Goal: Information Seeking & Learning: Learn about a topic

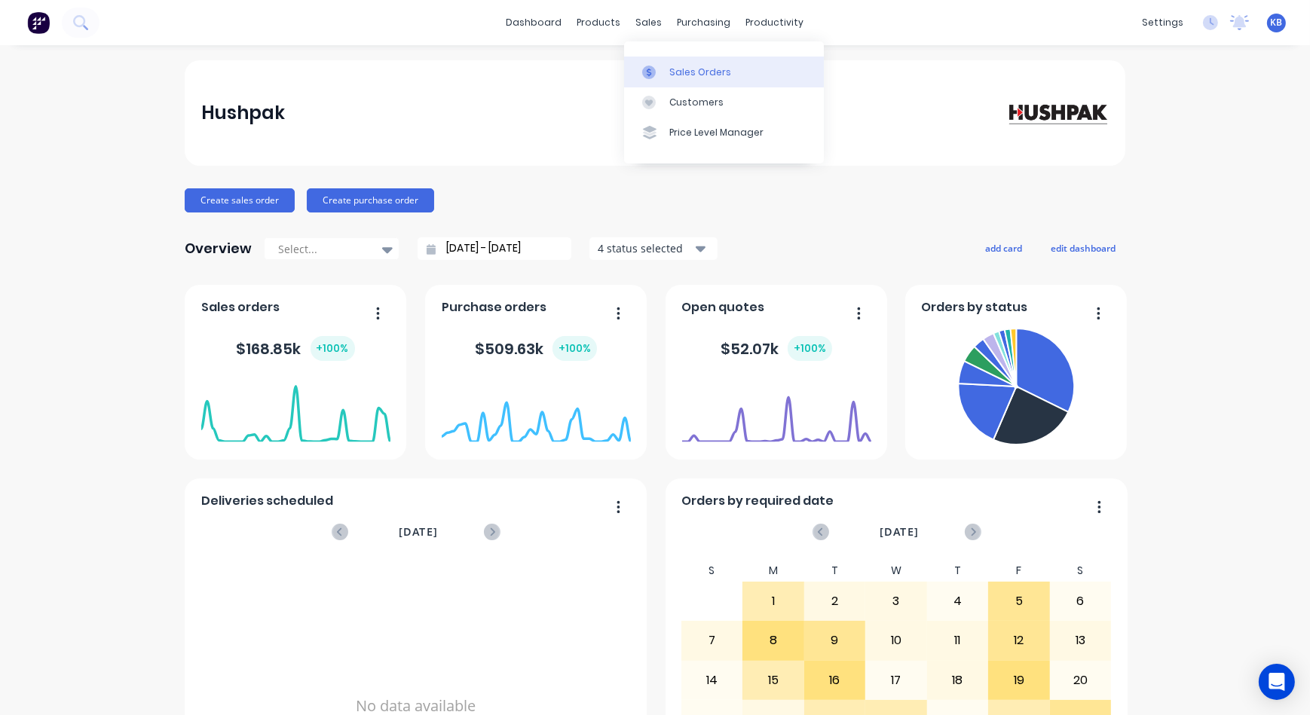
click at [662, 72] on div at bounding box center [653, 73] width 23 height 14
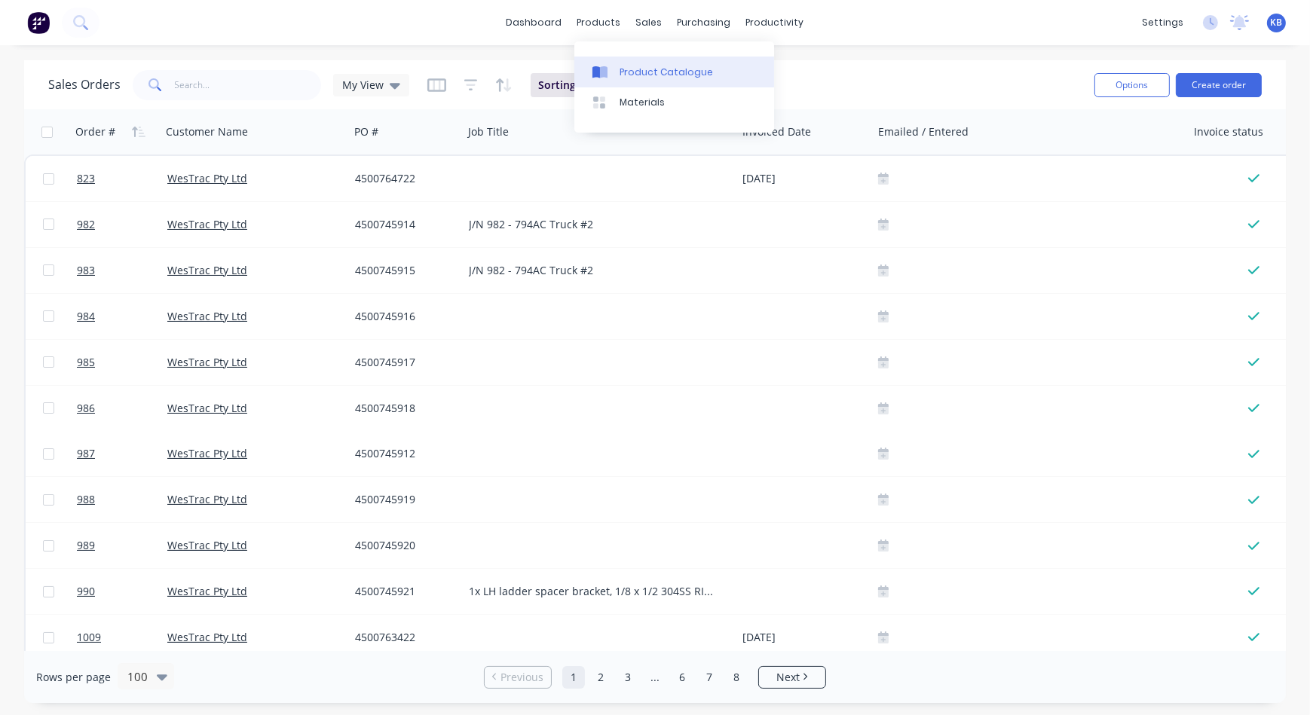
click at [644, 62] on link "Product Catalogue" at bounding box center [674, 72] width 200 height 30
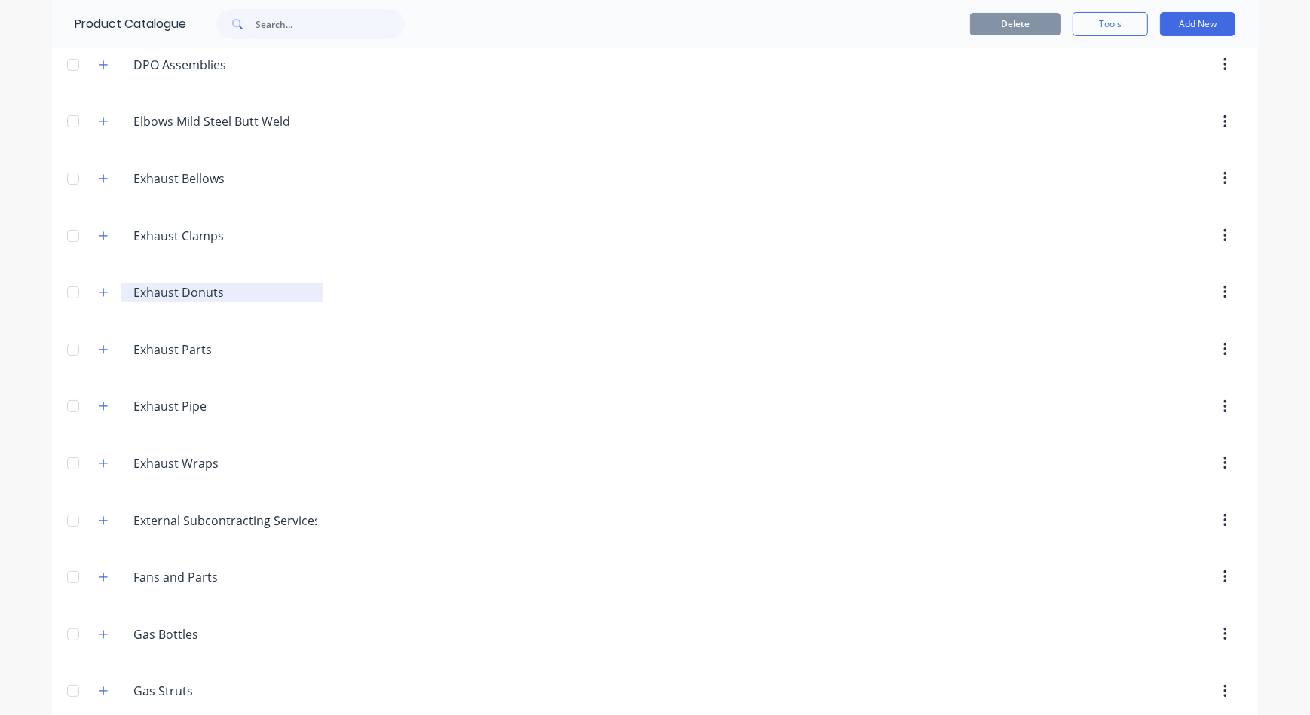
scroll to position [411, 0]
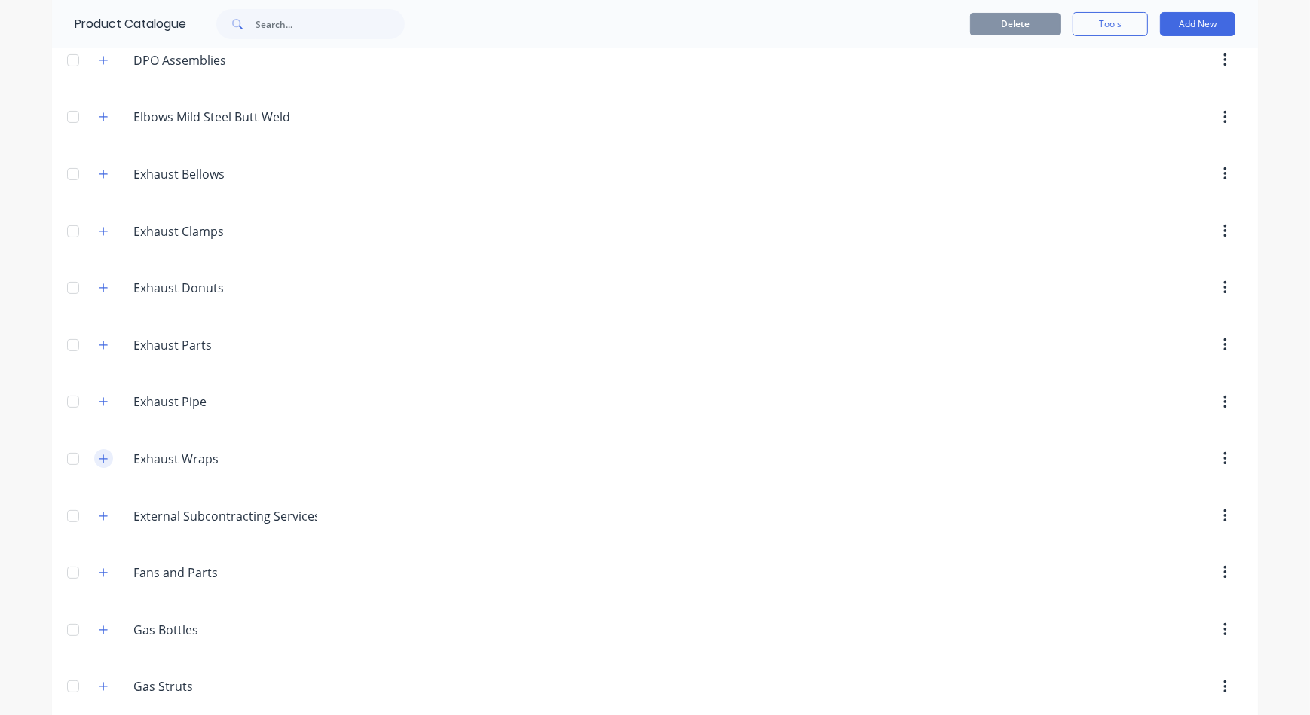
click at [100, 455] on icon "button" at bounding box center [103, 459] width 9 height 11
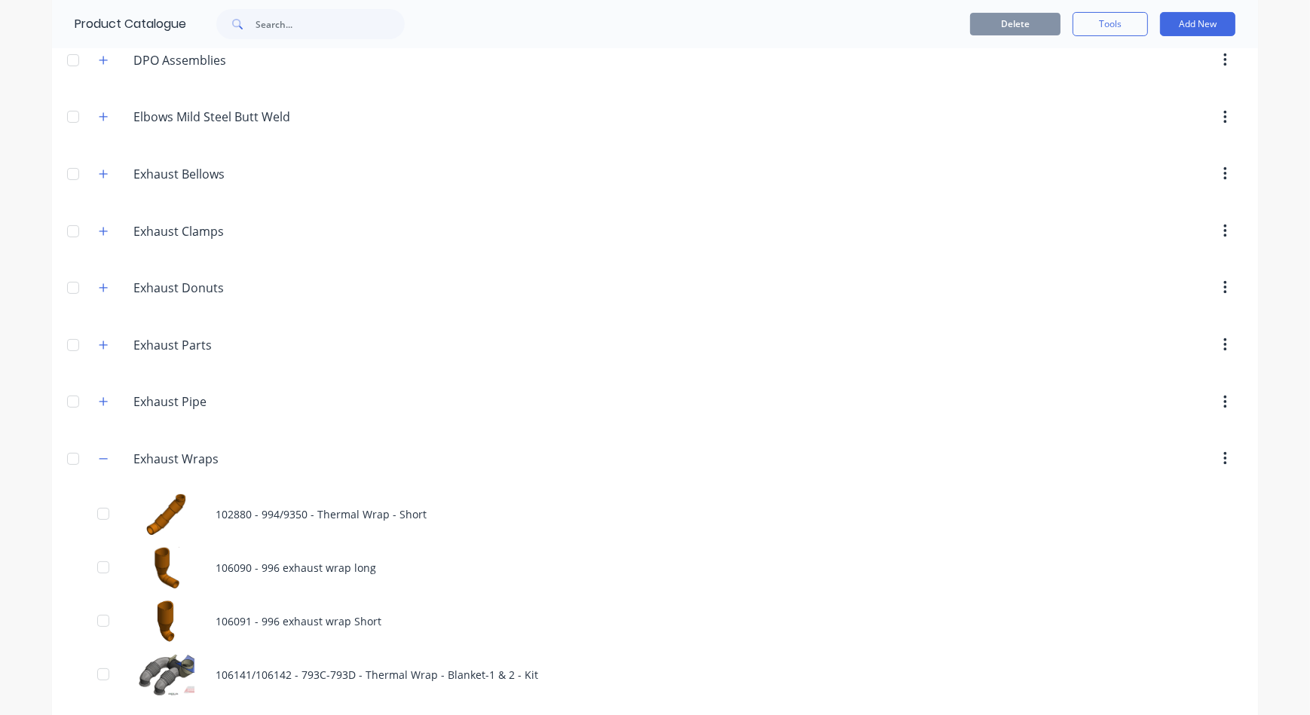
scroll to position [548, 0]
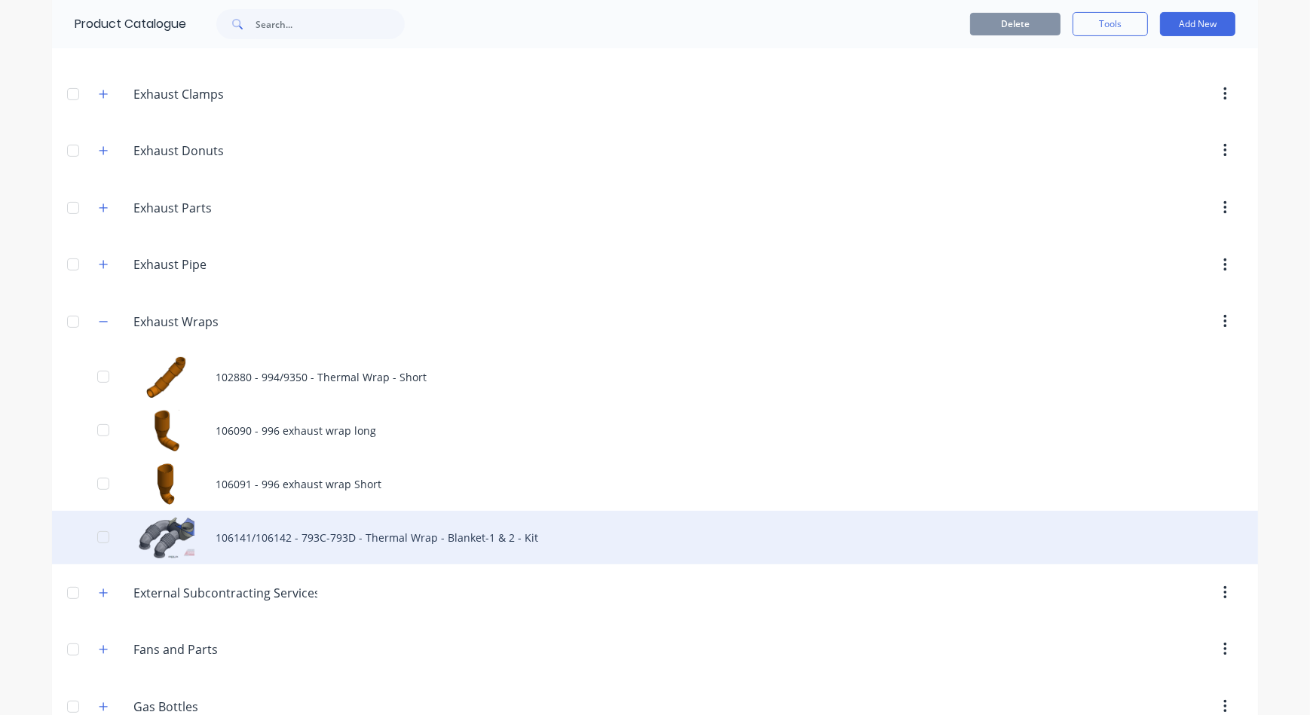
click at [268, 535] on div "106141/106142 - 793C-793D - Thermal Wrap - Blanket-1 & 2 - Kit" at bounding box center [655, 538] width 1206 height 54
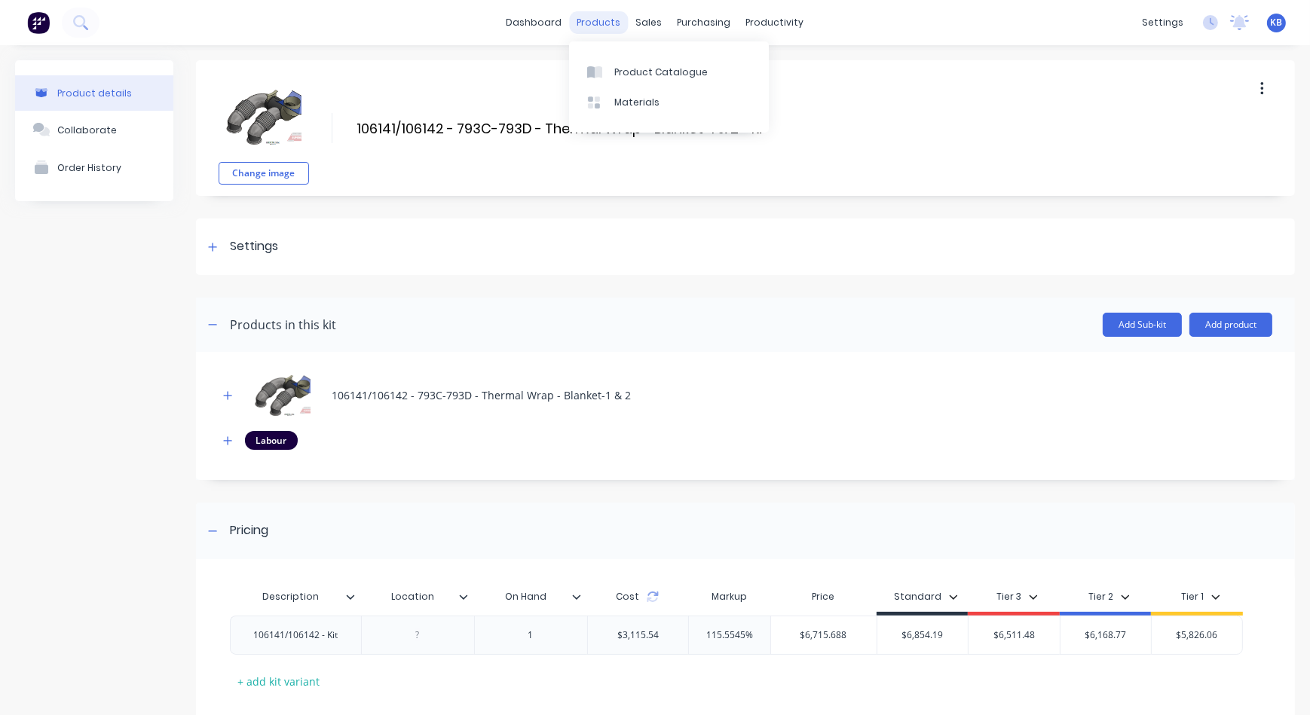
click at [605, 29] on div "products" at bounding box center [599, 22] width 59 height 23
click at [631, 71] on div "Product Catalogue" at bounding box center [660, 73] width 93 height 14
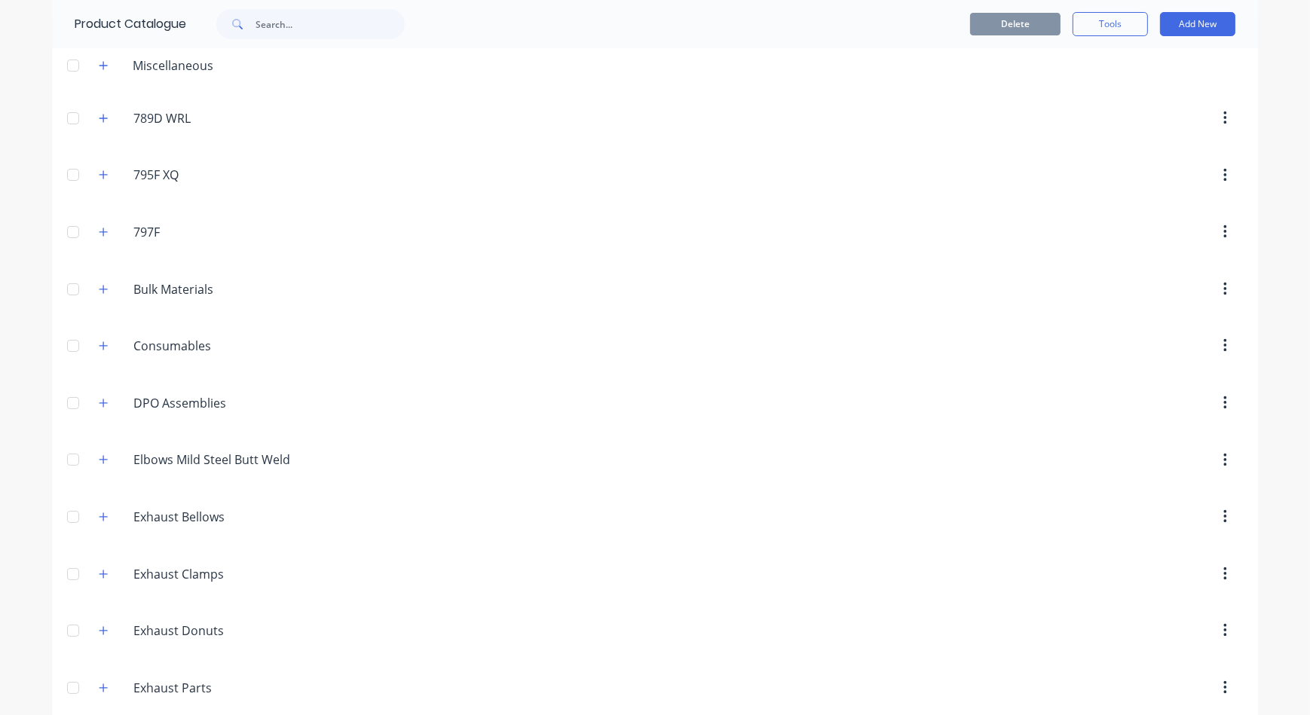
scroll to position [274, 0]
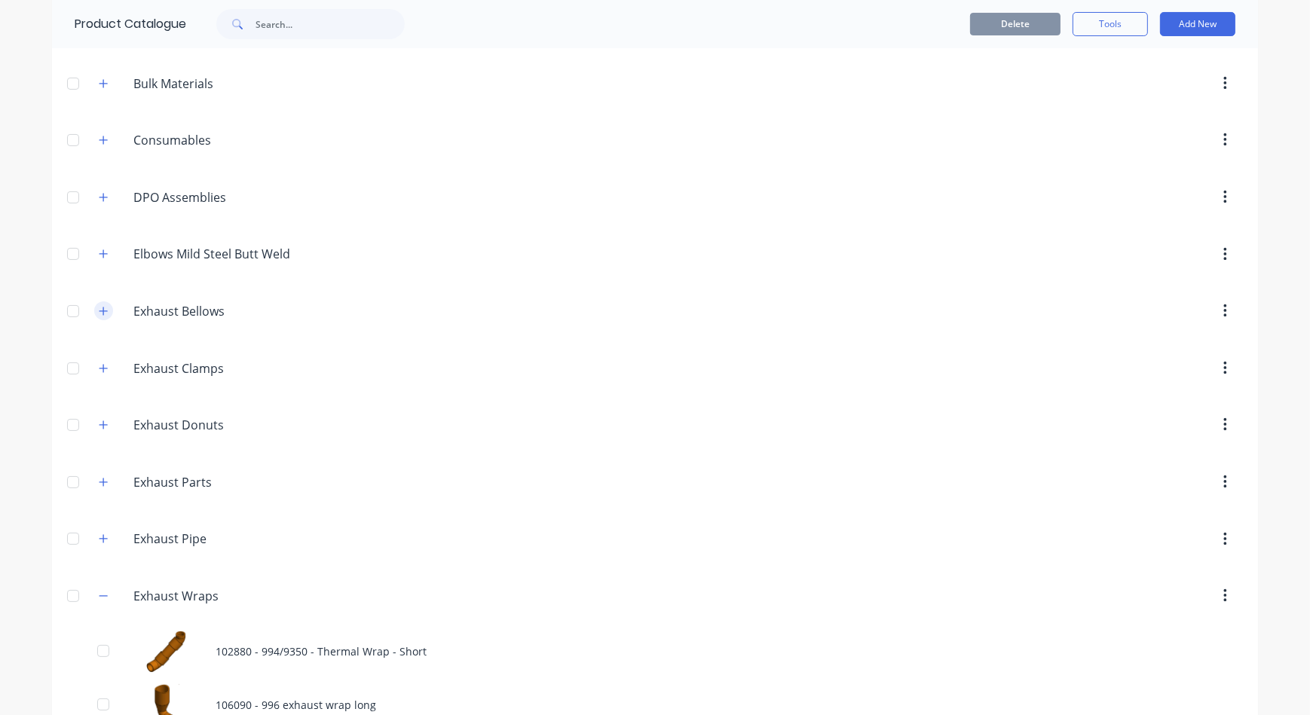
click at [100, 309] on icon "button" at bounding box center [103, 311] width 9 height 11
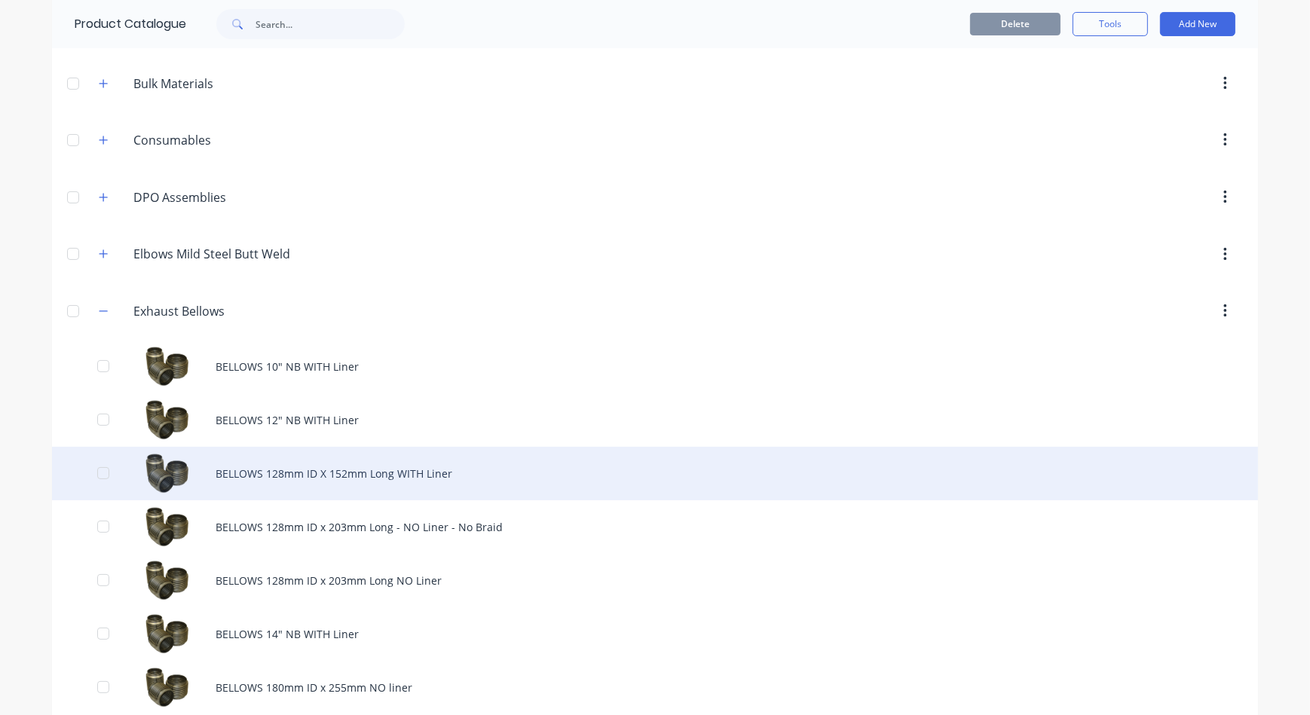
scroll to position [411, 0]
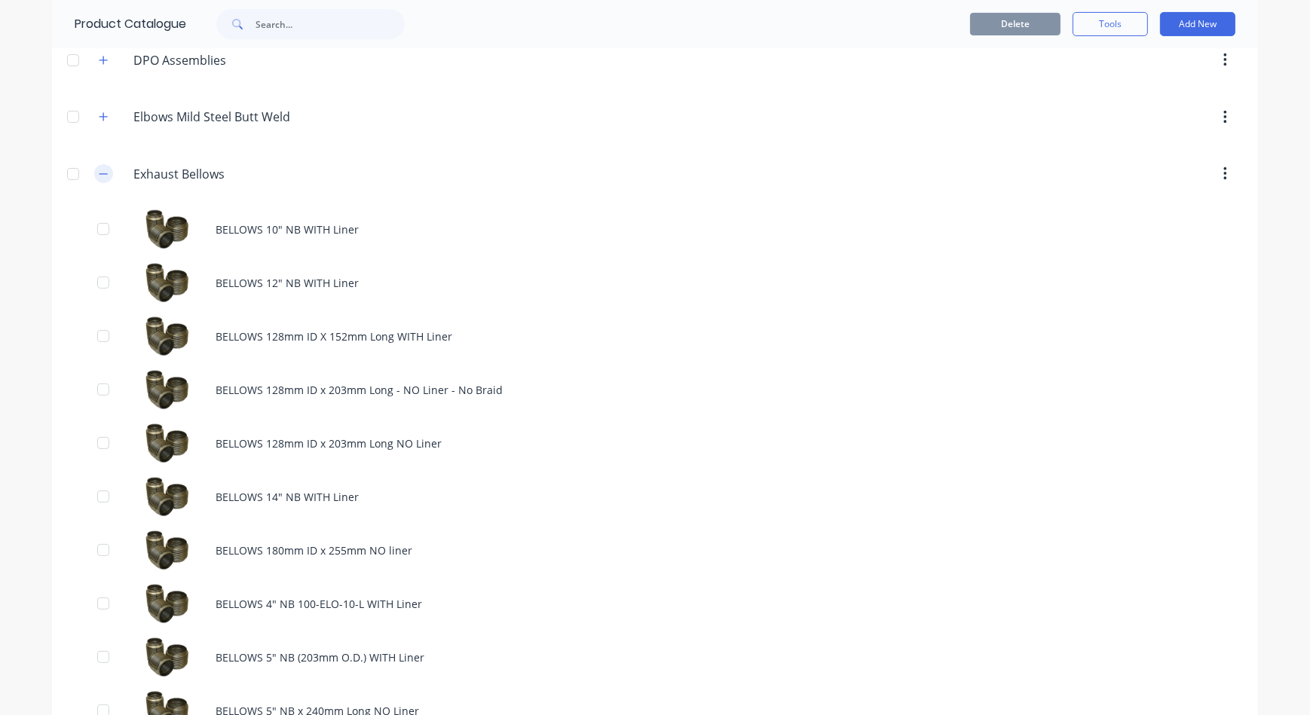
click at [107, 175] on button "button" at bounding box center [103, 173] width 19 height 19
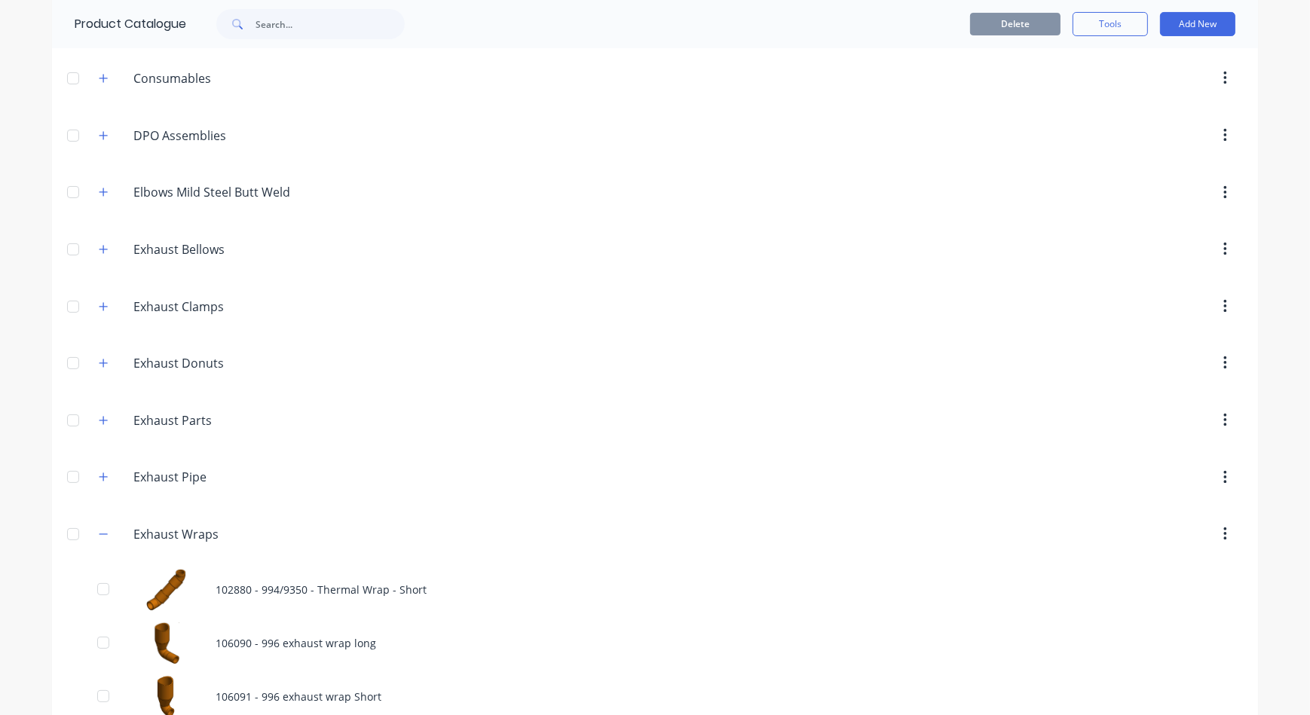
scroll to position [479, 0]
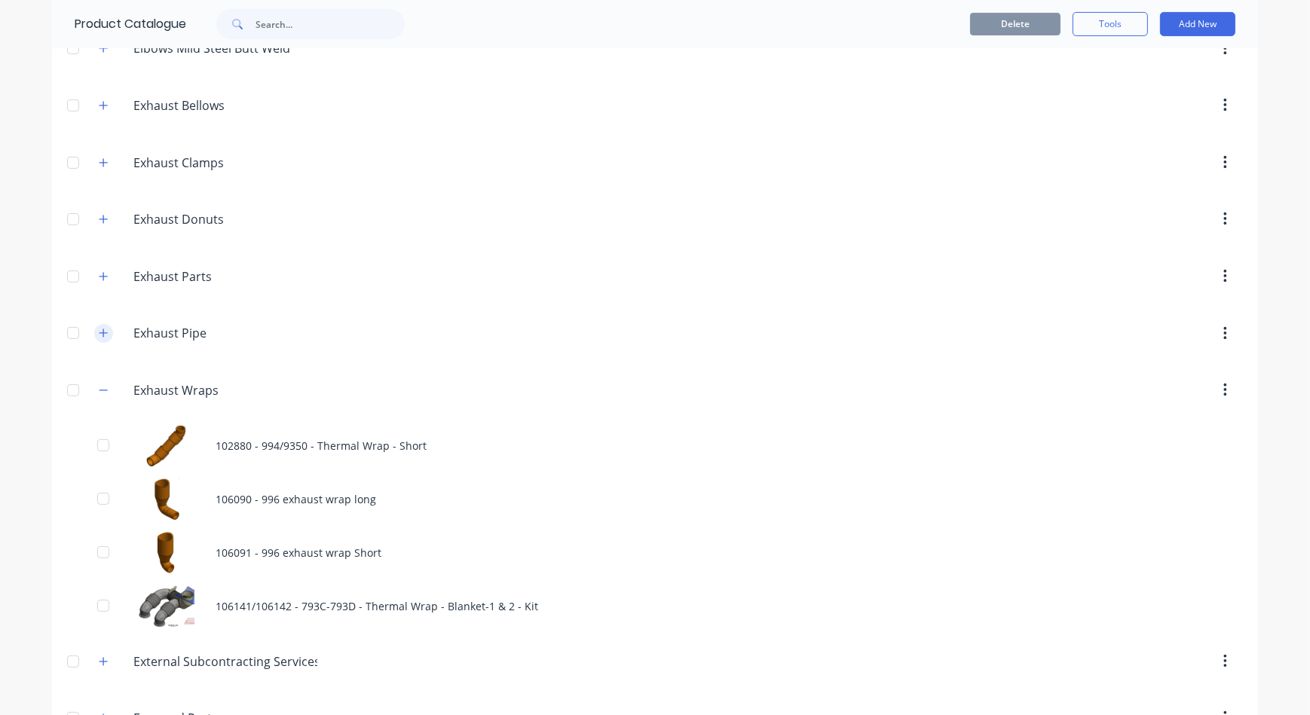
click at [100, 329] on icon "button" at bounding box center [103, 333] width 9 height 11
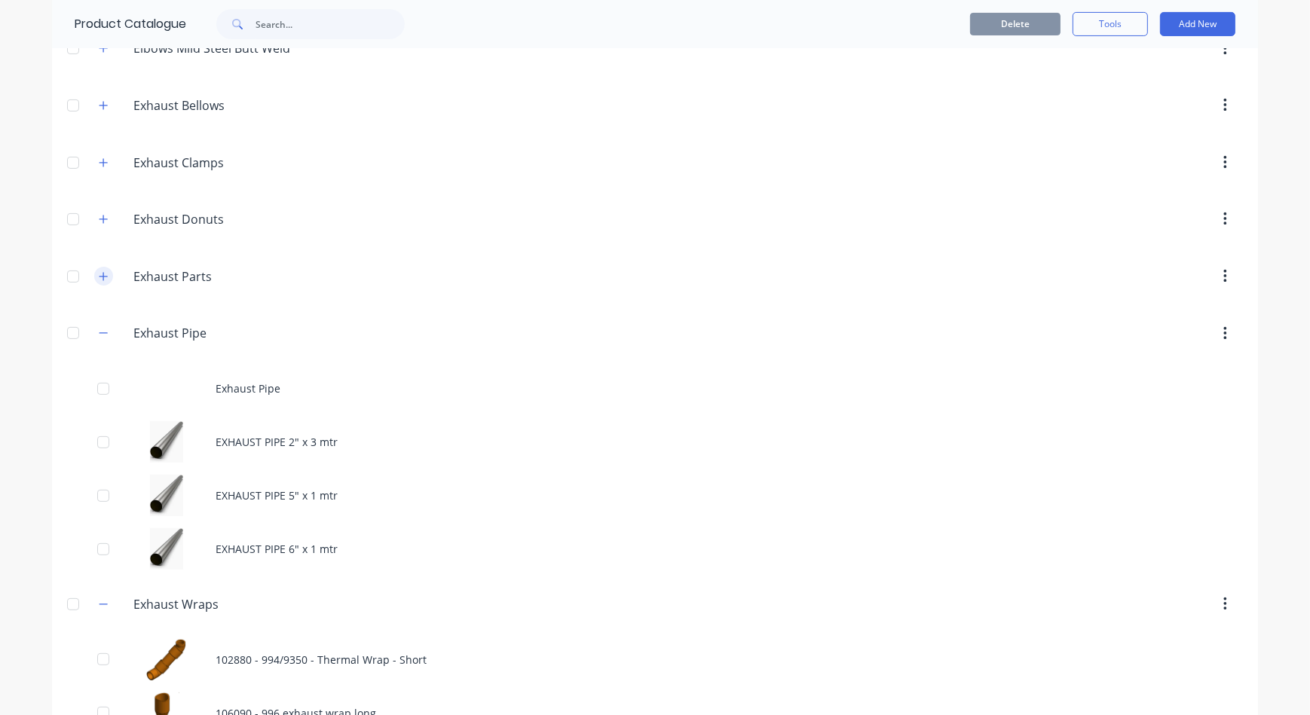
click at [100, 280] on button "button" at bounding box center [103, 276] width 19 height 19
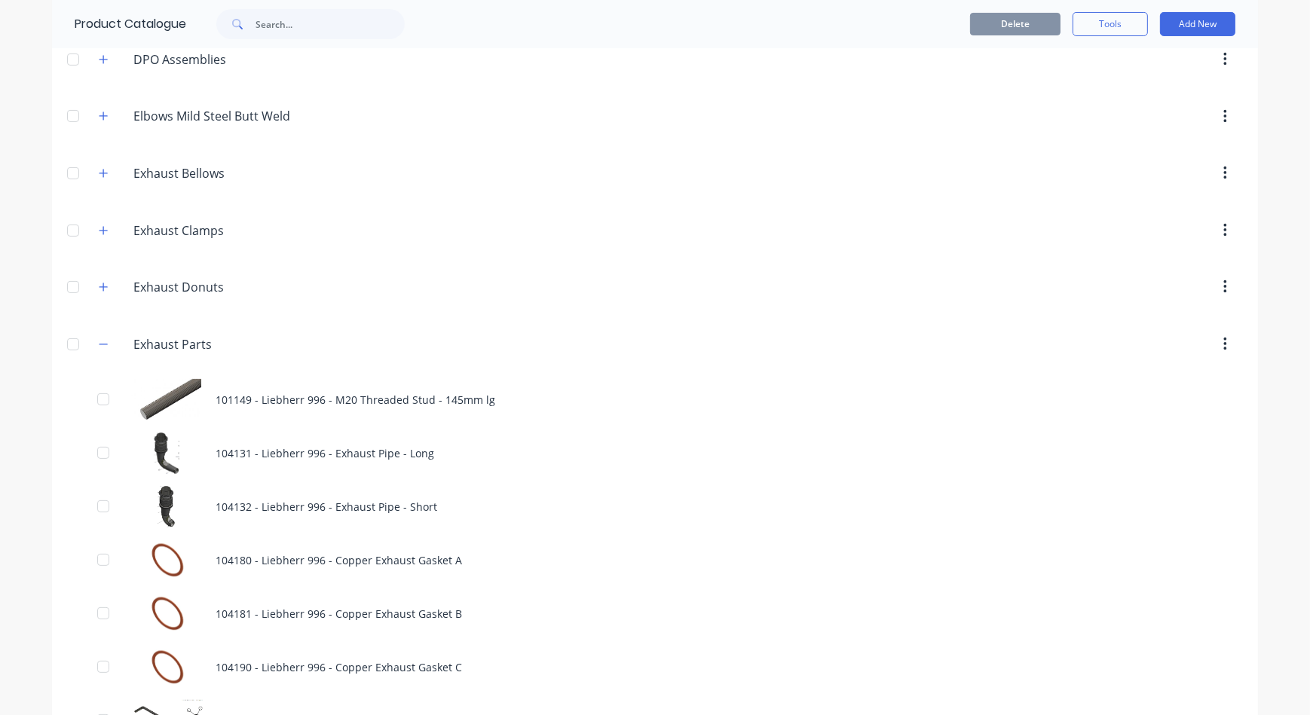
scroll to position [411, 0]
click at [99, 341] on icon "button" at bounding box center [103, 345] width 9 height 11
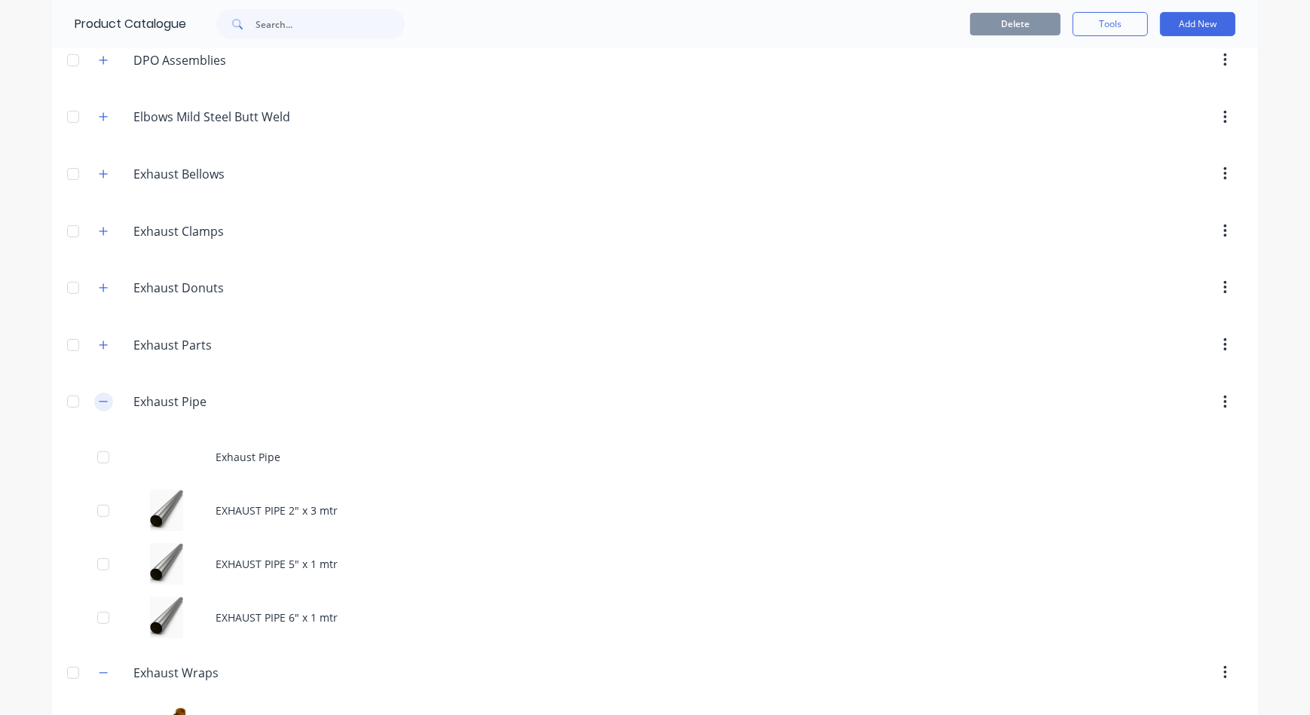
click at [100, 397] on icon "button" at bounding box center [103, 402] width 9 height 11
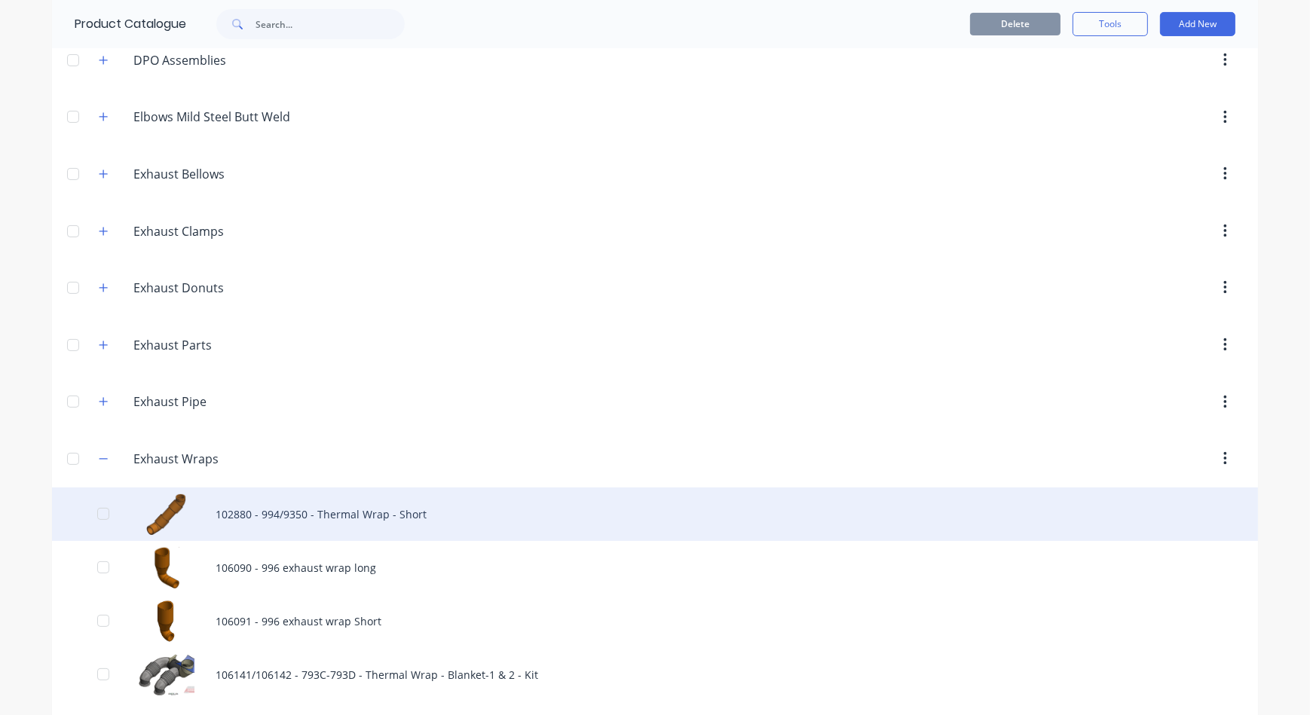
scroll to position [548, 0]
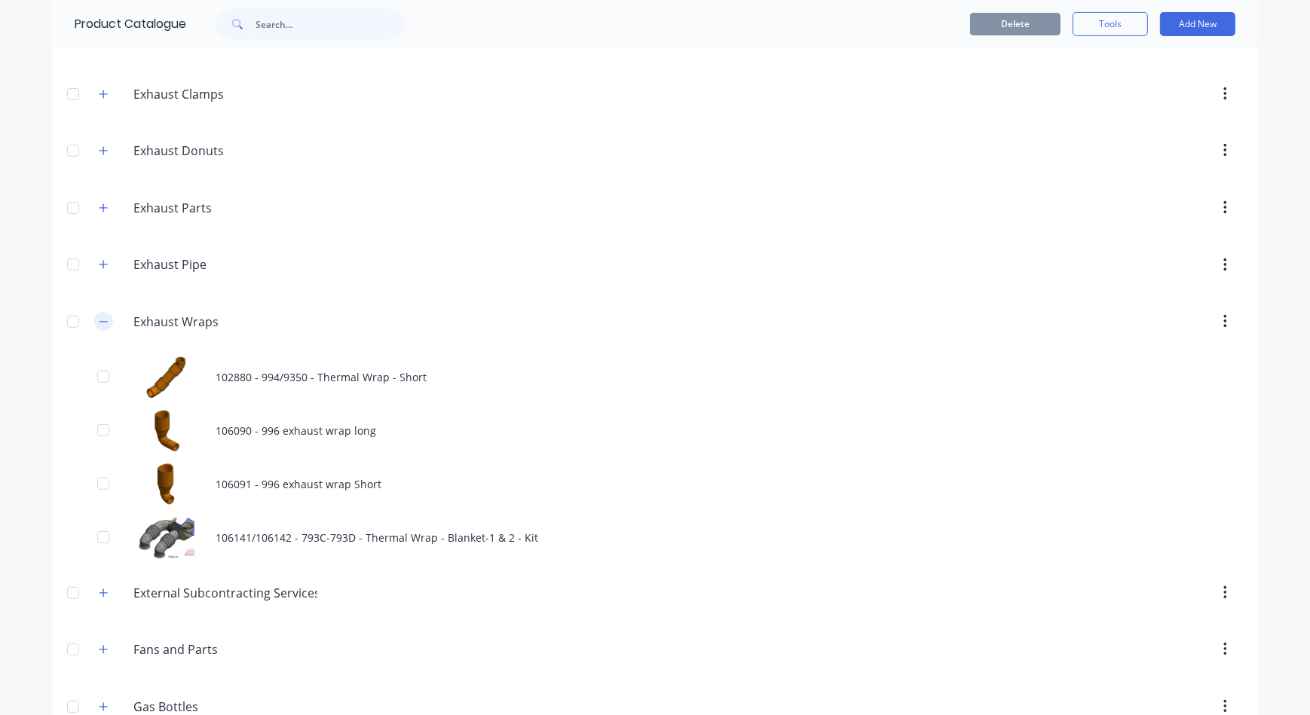
click at [100, 320] on icon "button" at bounding box center [103, 322] width 9 height 11
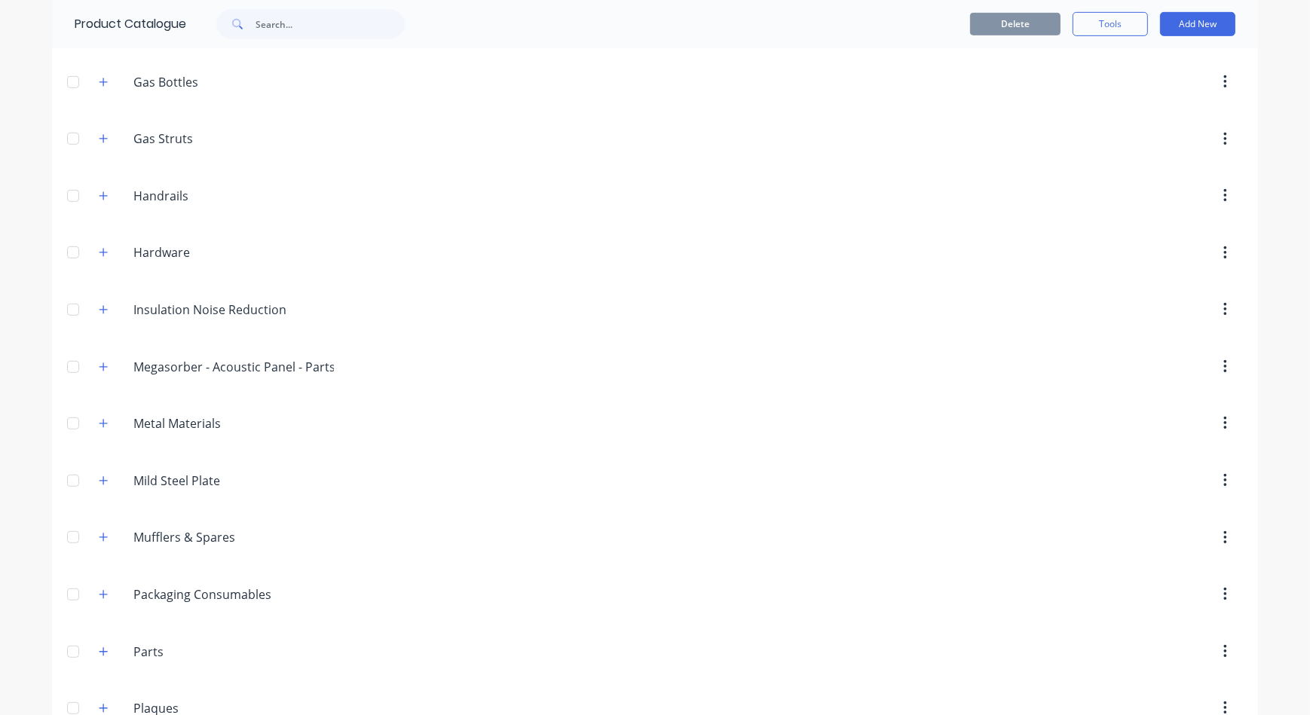
scroll to position [1027, 0]
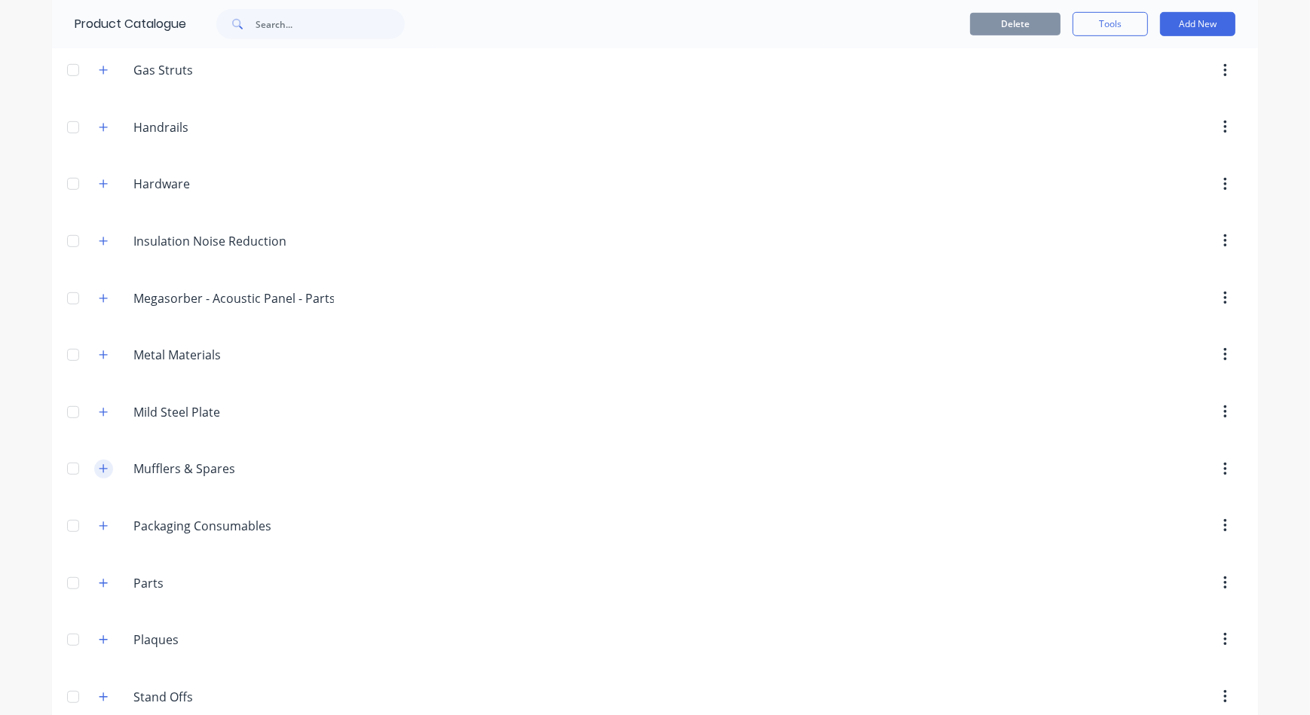
click at [107, 463] on button "button" at bounding box center [103, 469] width 19 height 19
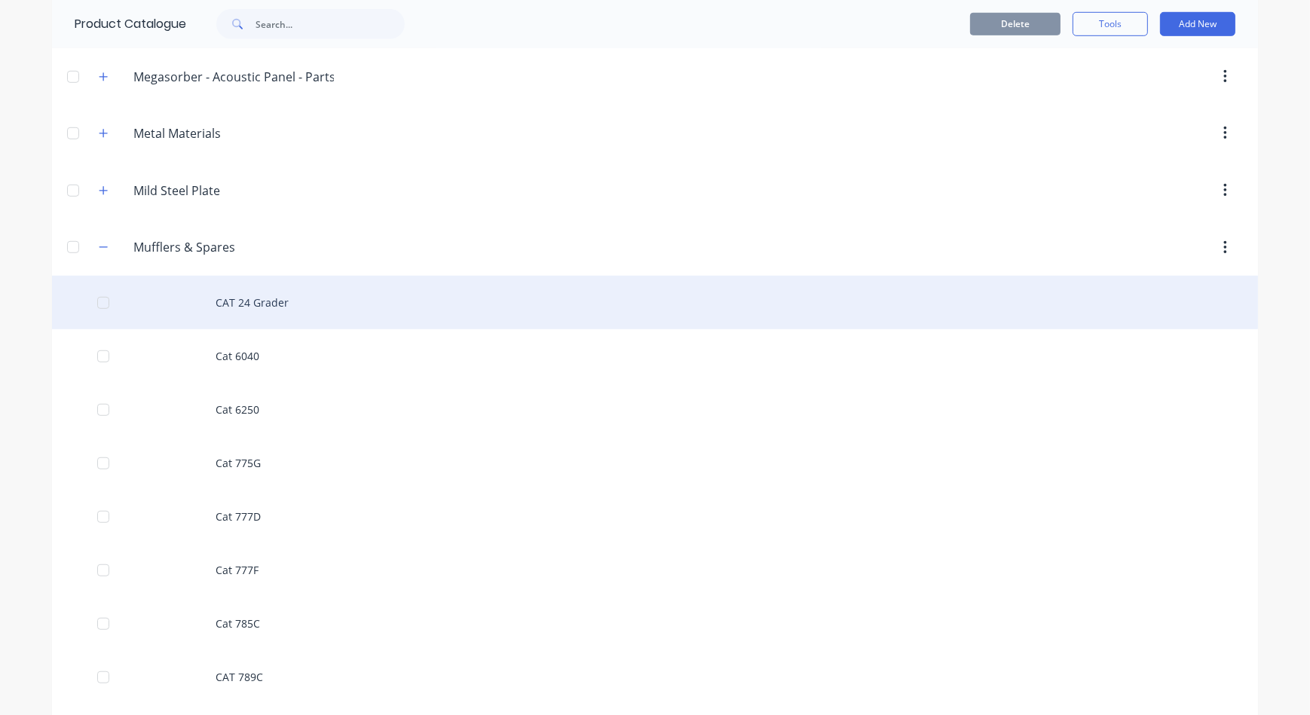
scroll to position [1302, 0]
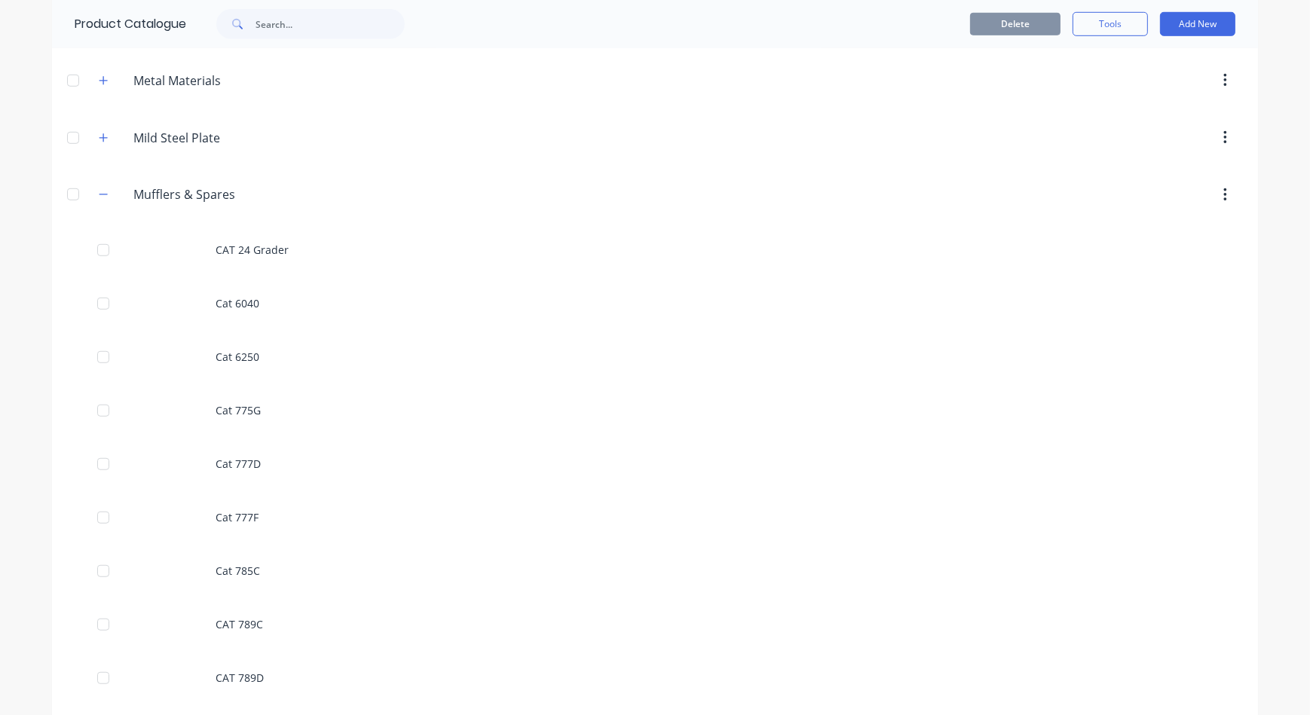
click at [106, 200] on span at bounding box center [103, 194] width 19 height 19
click at [103, 193] on icon "button" at bounding box center [103, 194] width 9 height 11
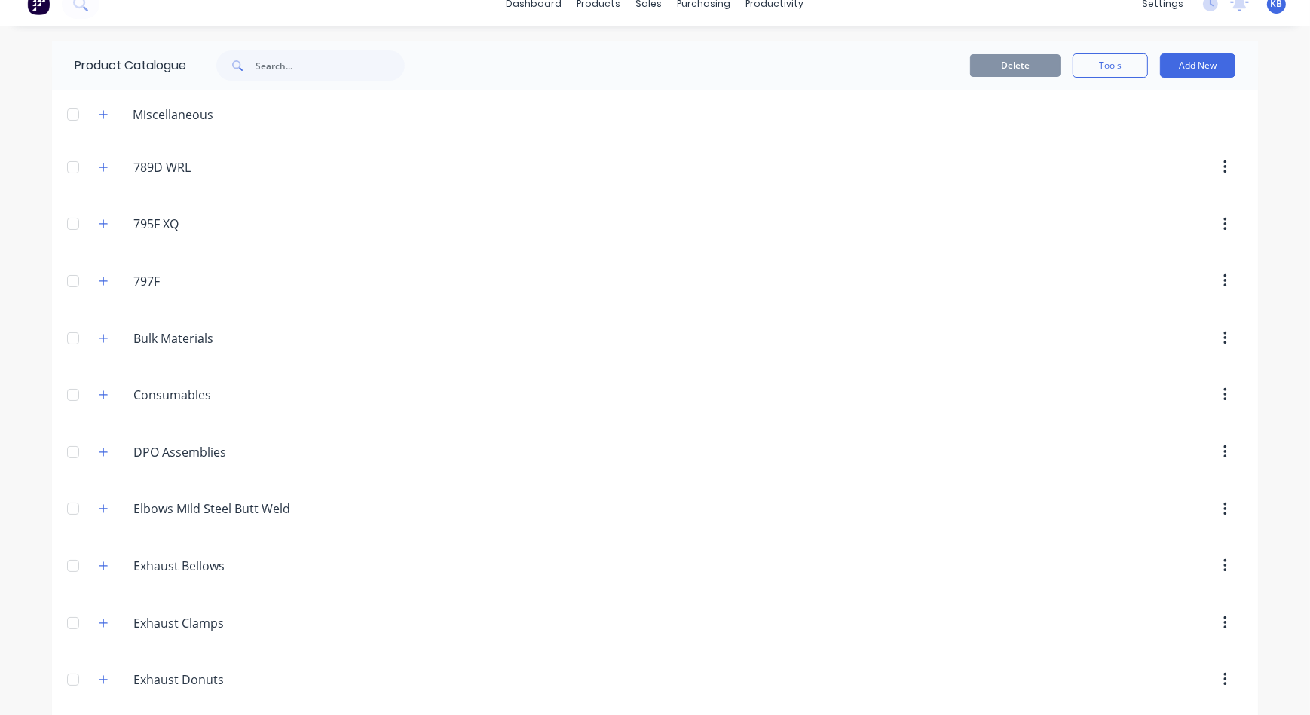
scroll to position [0, 0]
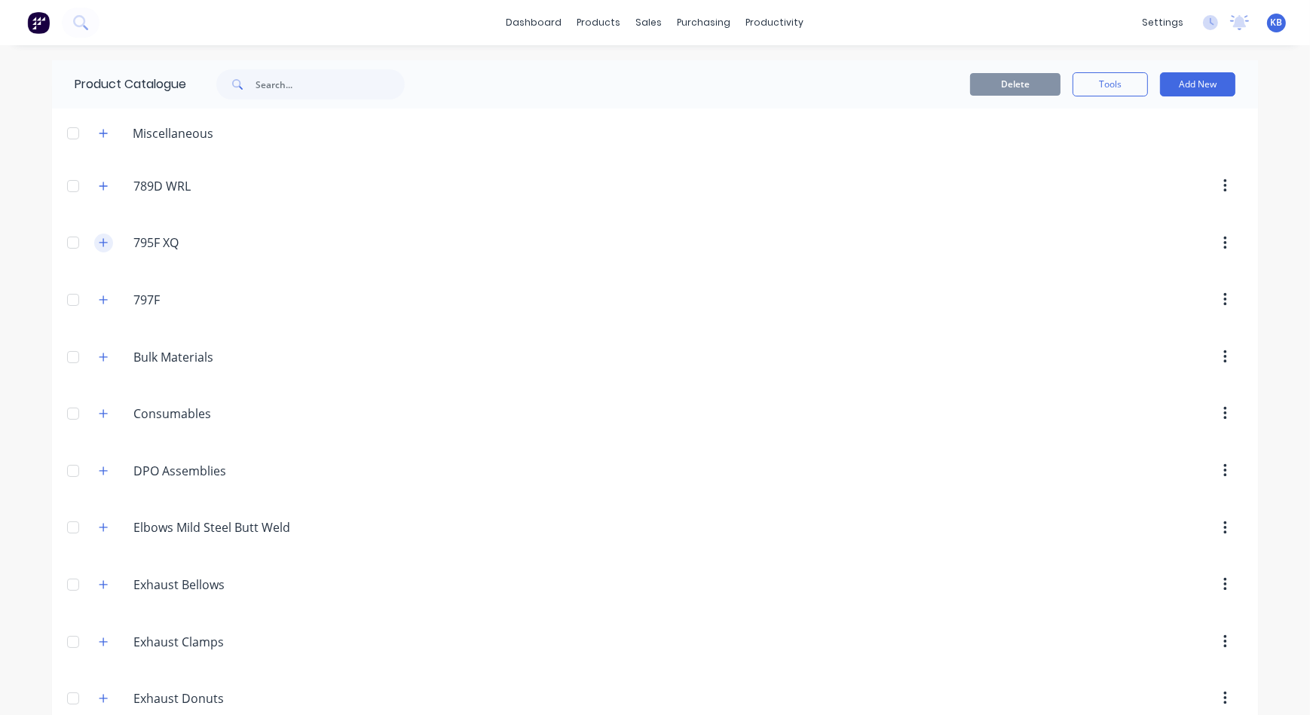
click at [100, 244] on icon "button" at bounding box center [103, 242] width 9 height 11
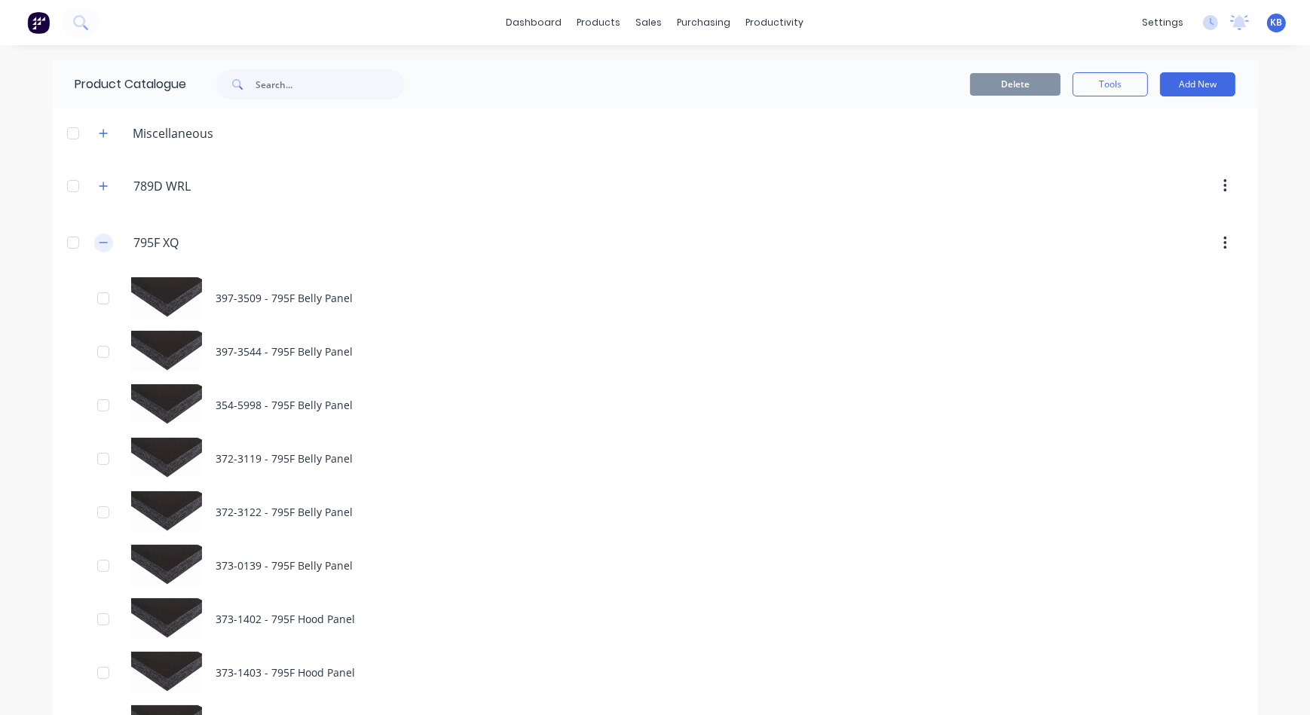
click at [102, 235] on button "button" at bounding box center [103, 243] width 19 height 19
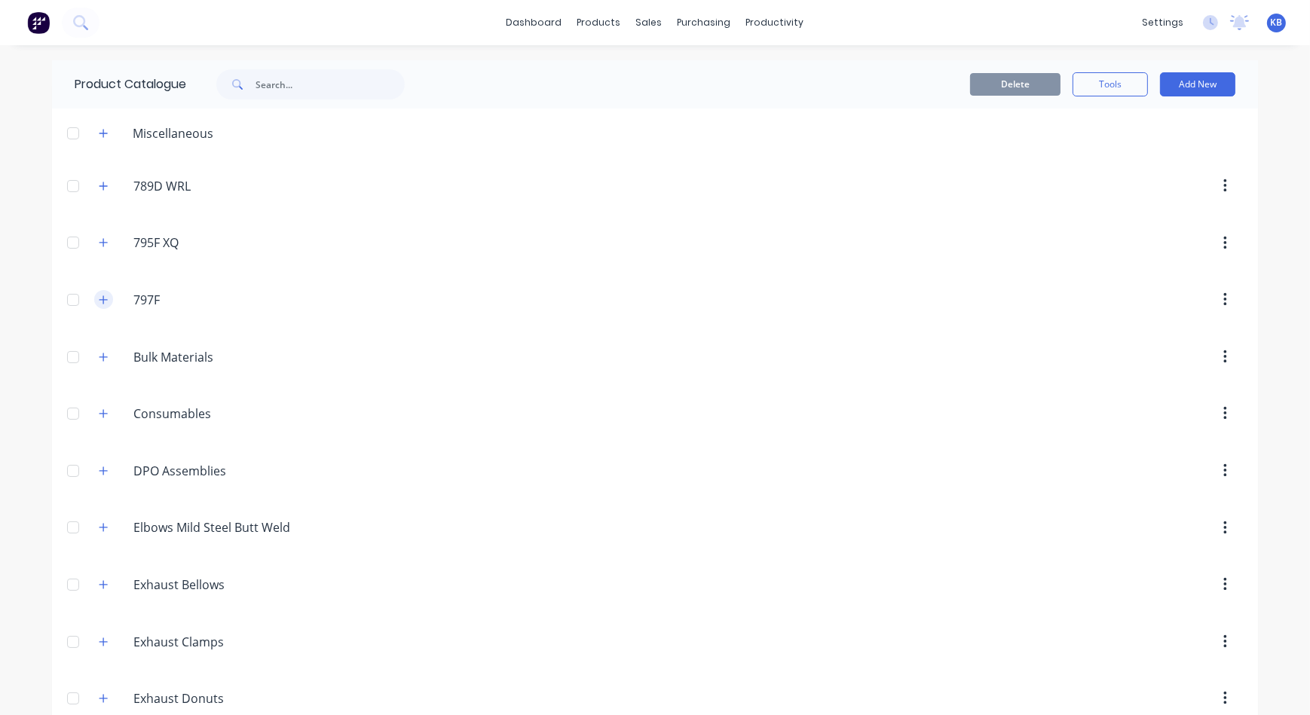
click at [98, 292] on button "button" at bounding box center [103, 299] width 19 height 19
click at [98, 293] on button "button" at bounding box center [103, 299] width 19 height 19
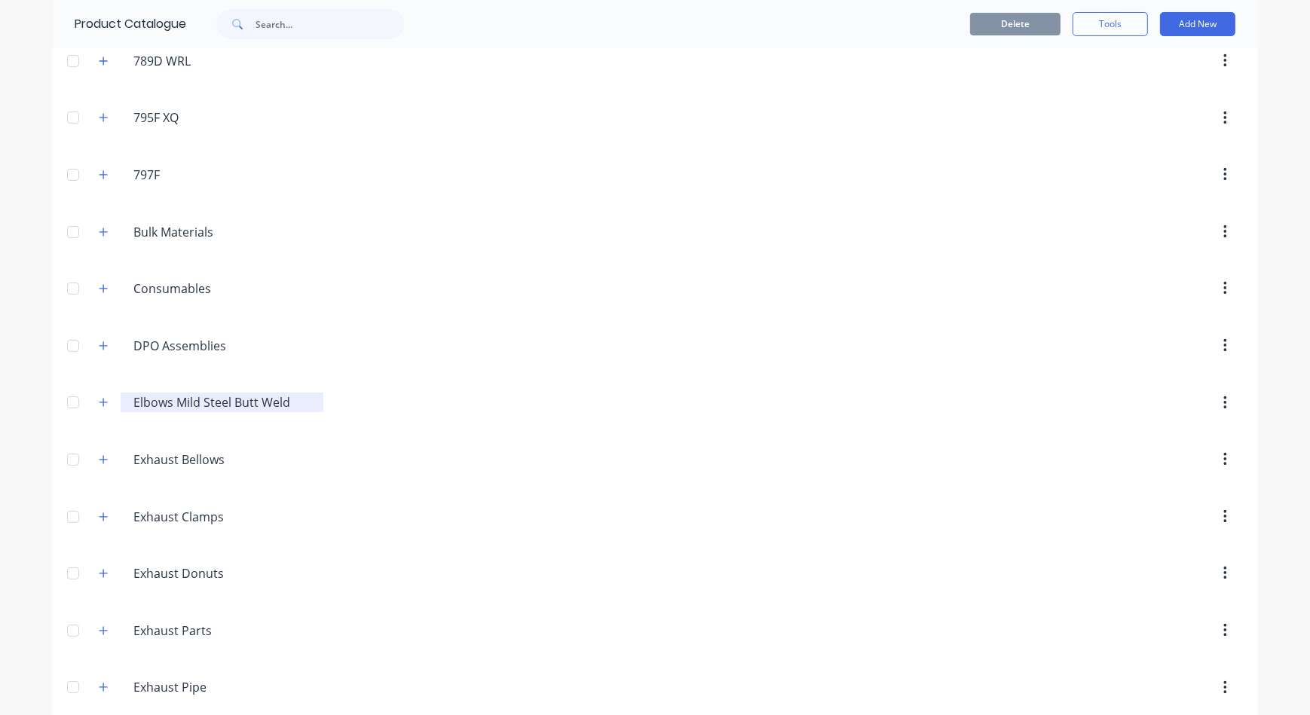
scroll to position [136, 0]
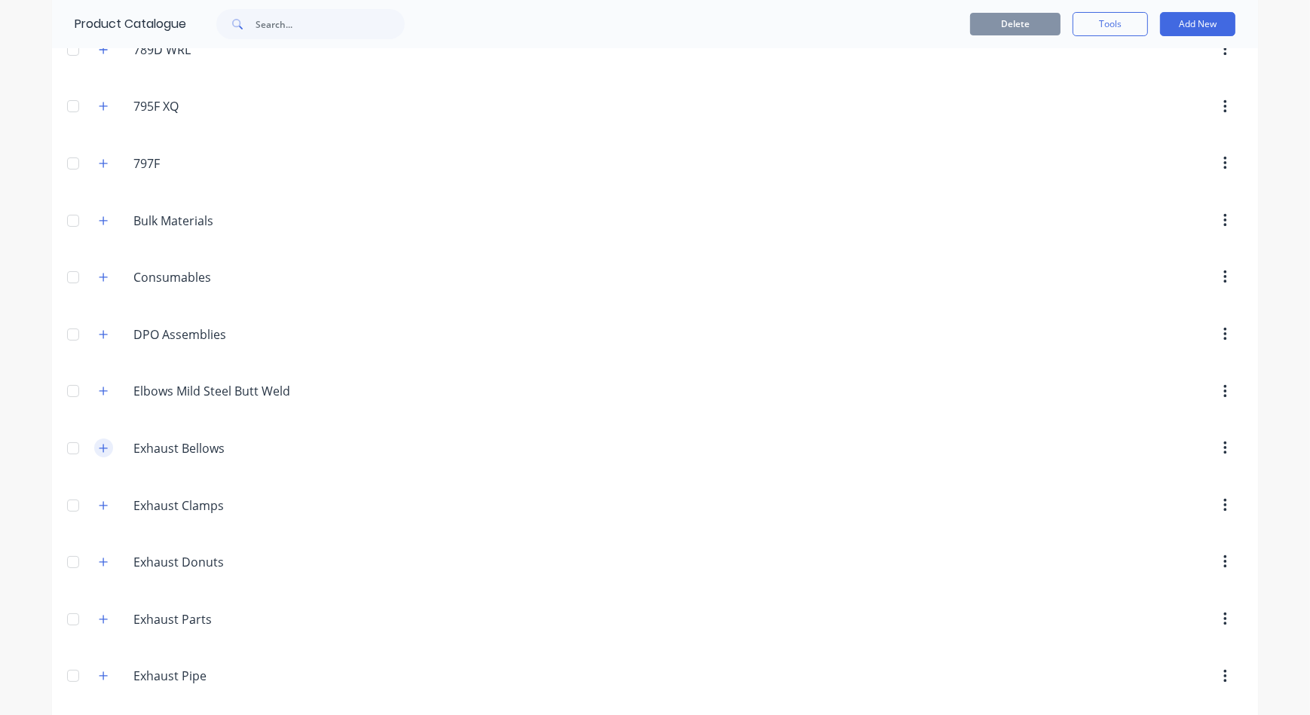
click at [107, 442] on div "Exhaust.Bellows Exhaust Bellows" at bounding box center [205, 448] width 237 height 27
click at [101, 445] on icon "button" at bounding box center [103, 448] width 9 height 11
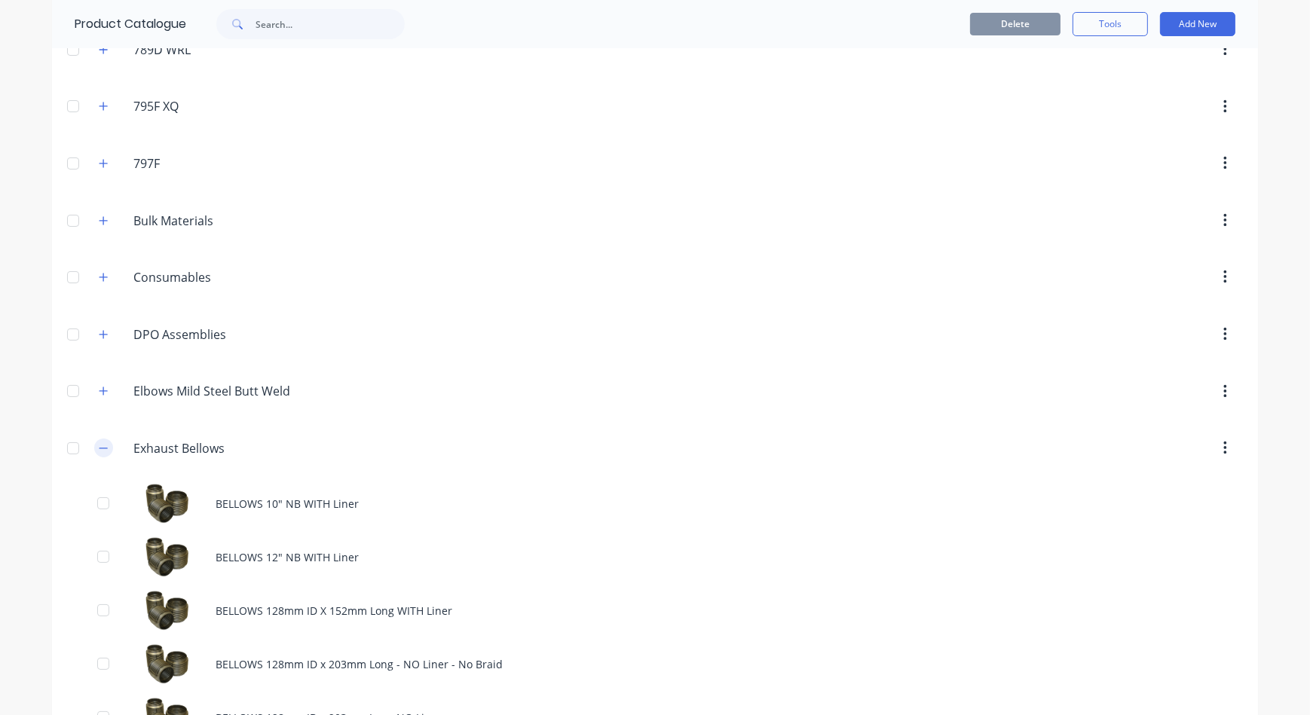
click at [101, 445] on icon "button" at bounding box center [103, 448] width 9 height 11
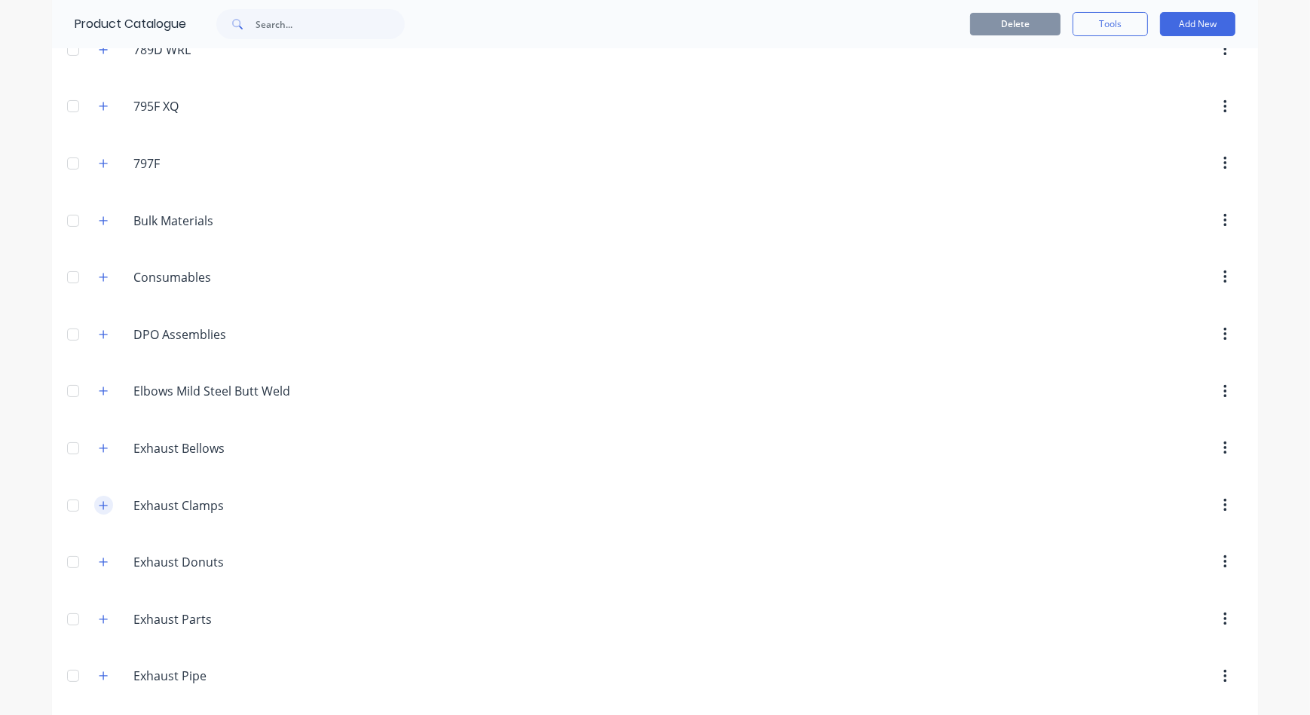
click at [101, 504] on icon "button" at bounding box center [104, 505] width 8 height 8
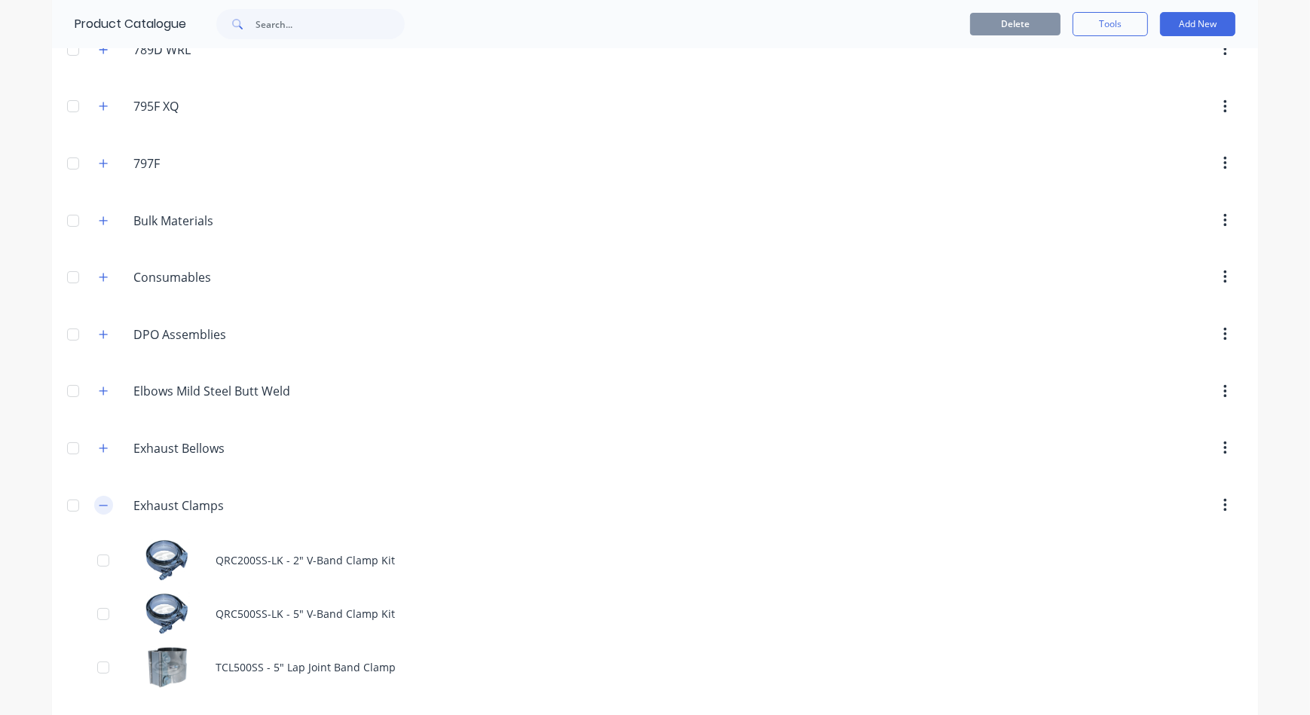
click at [100, 501] on icon "button" at bounding box center [103, 506] width 9 height 11
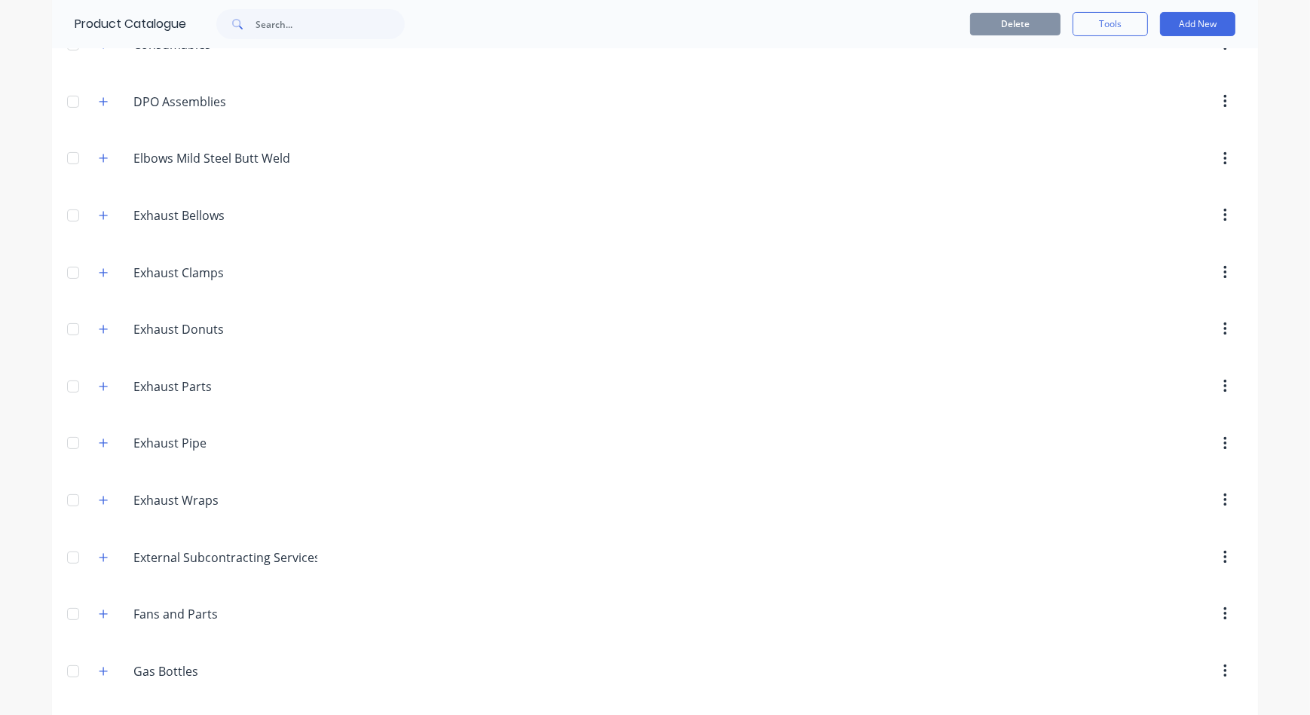
scroll to position [411, 0]
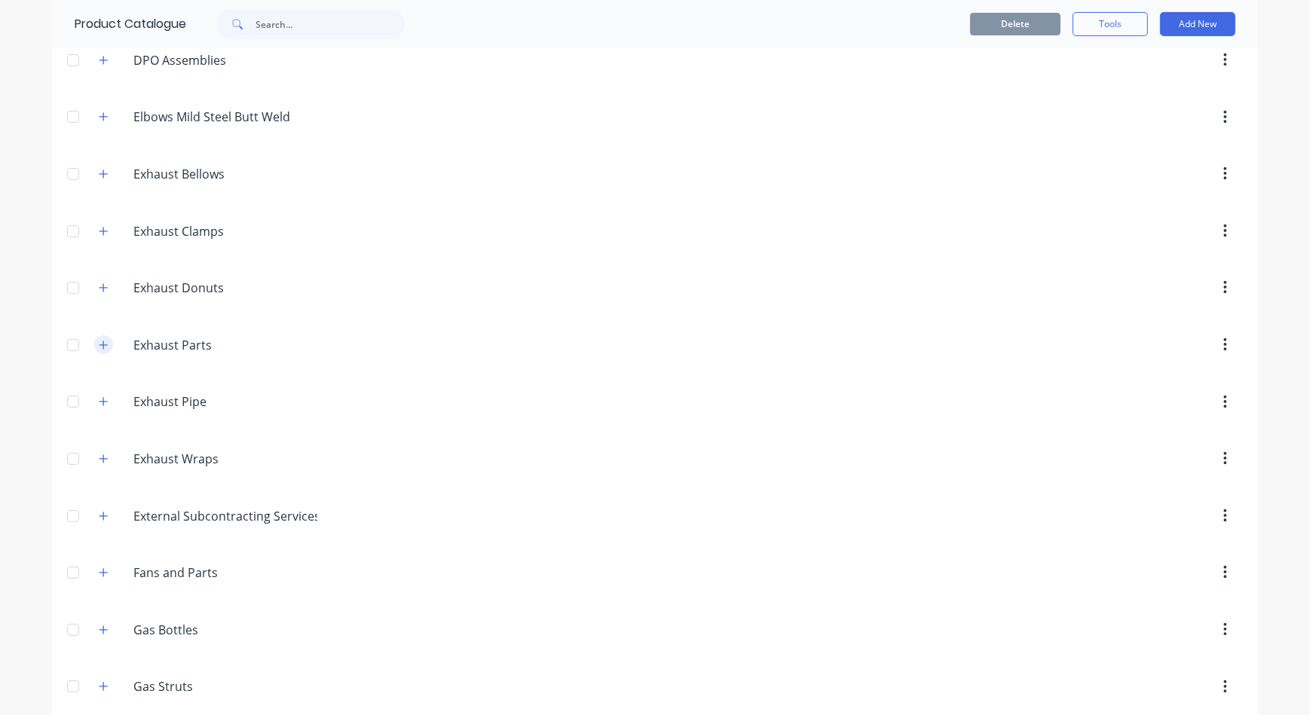
click at [101, 348] on button "button" at bounding box center [103, 344] width 19 height 19
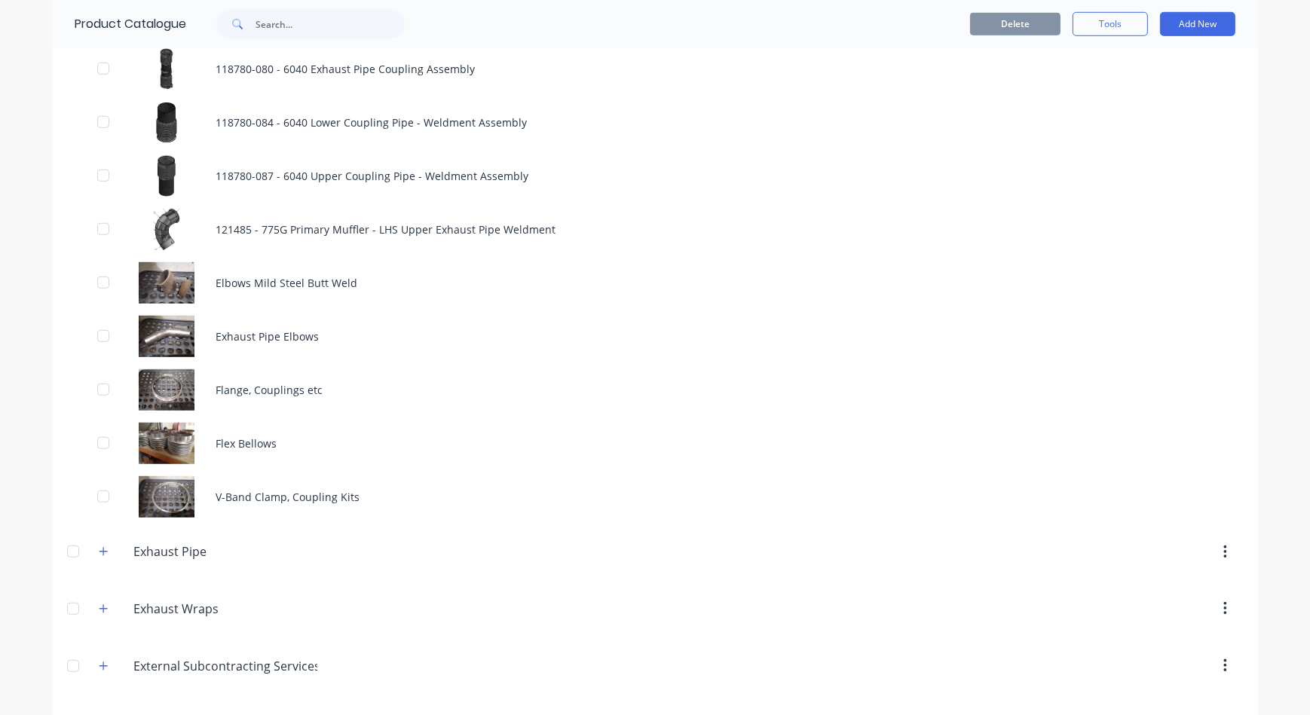
scroll to position [1302, 0]
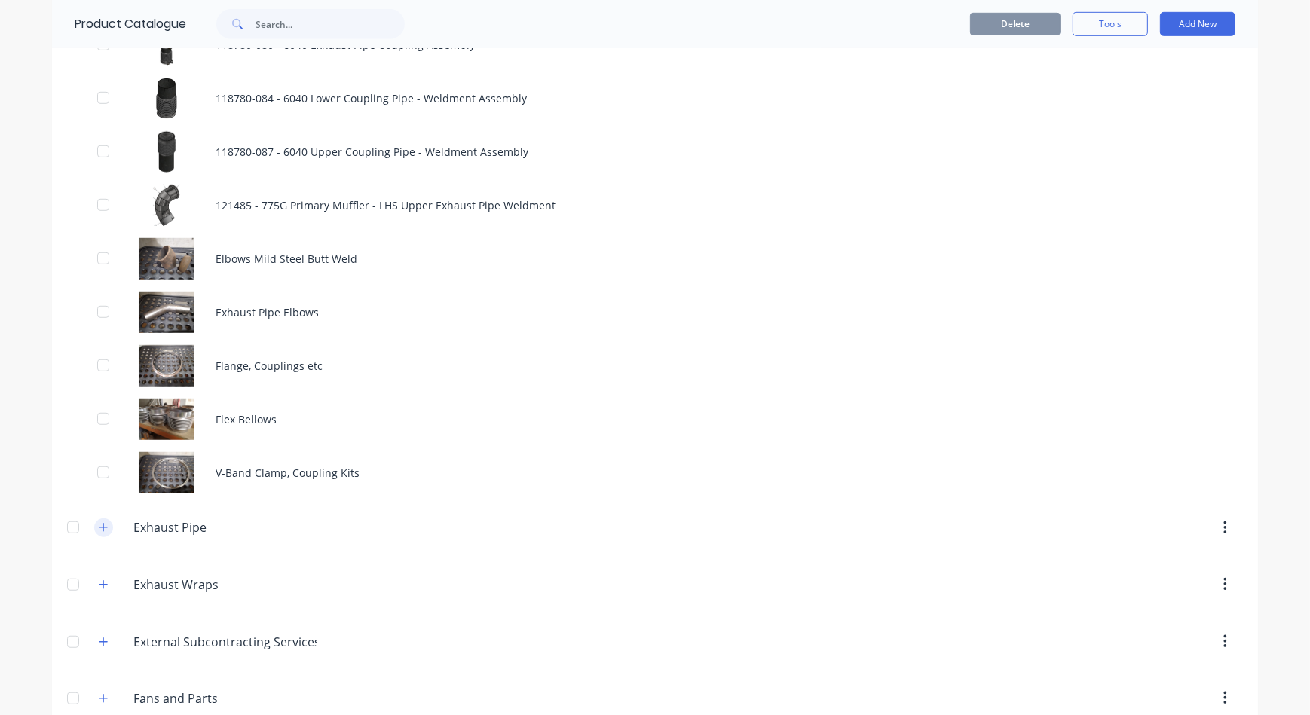
click at [102, 530] on icon "button" at bounding box center [103, 527] width 9 height 11
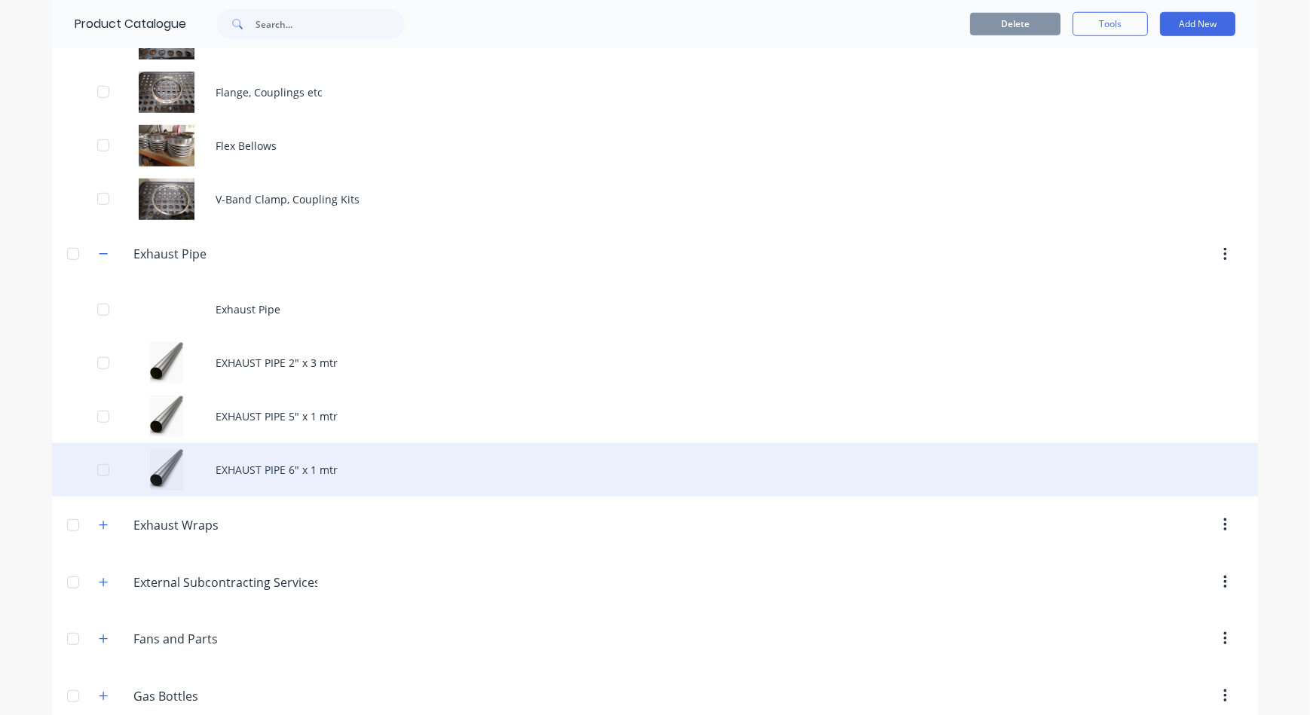
scroll to position [1781, 0]
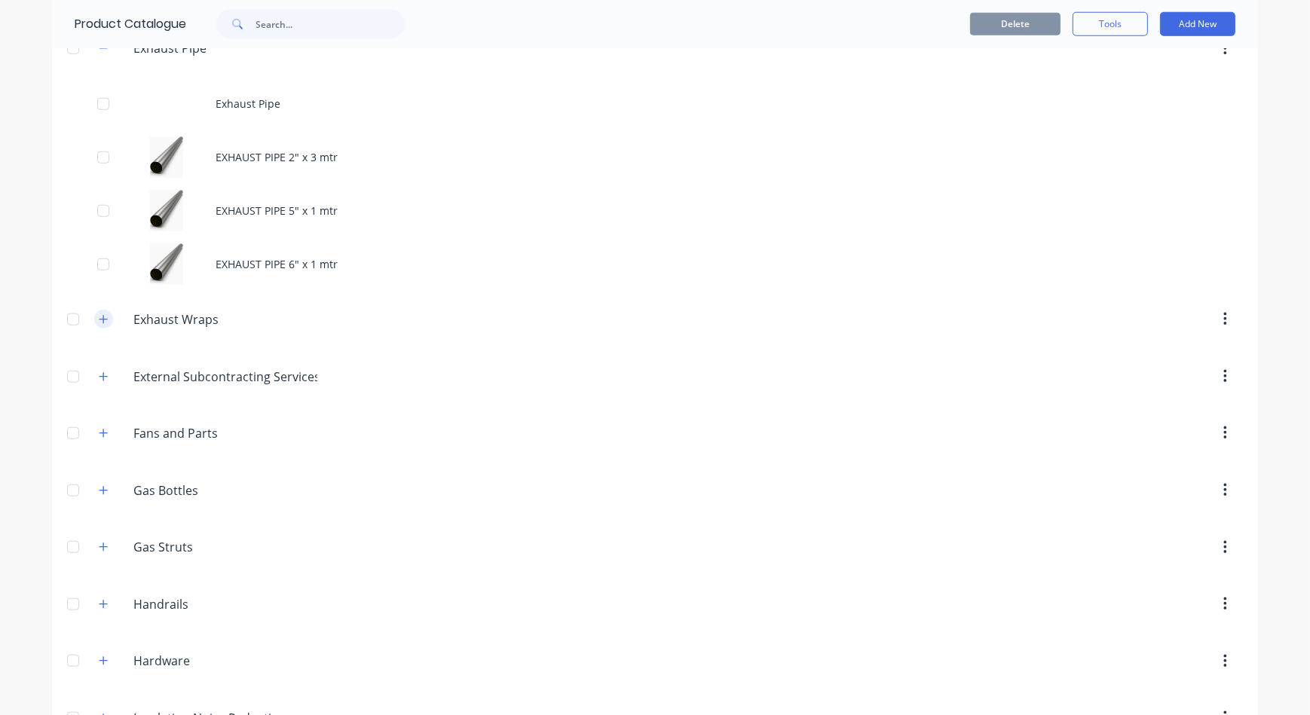
click at [105, 314] on button "button" at bounding box center [103, 319] width 19 height 19
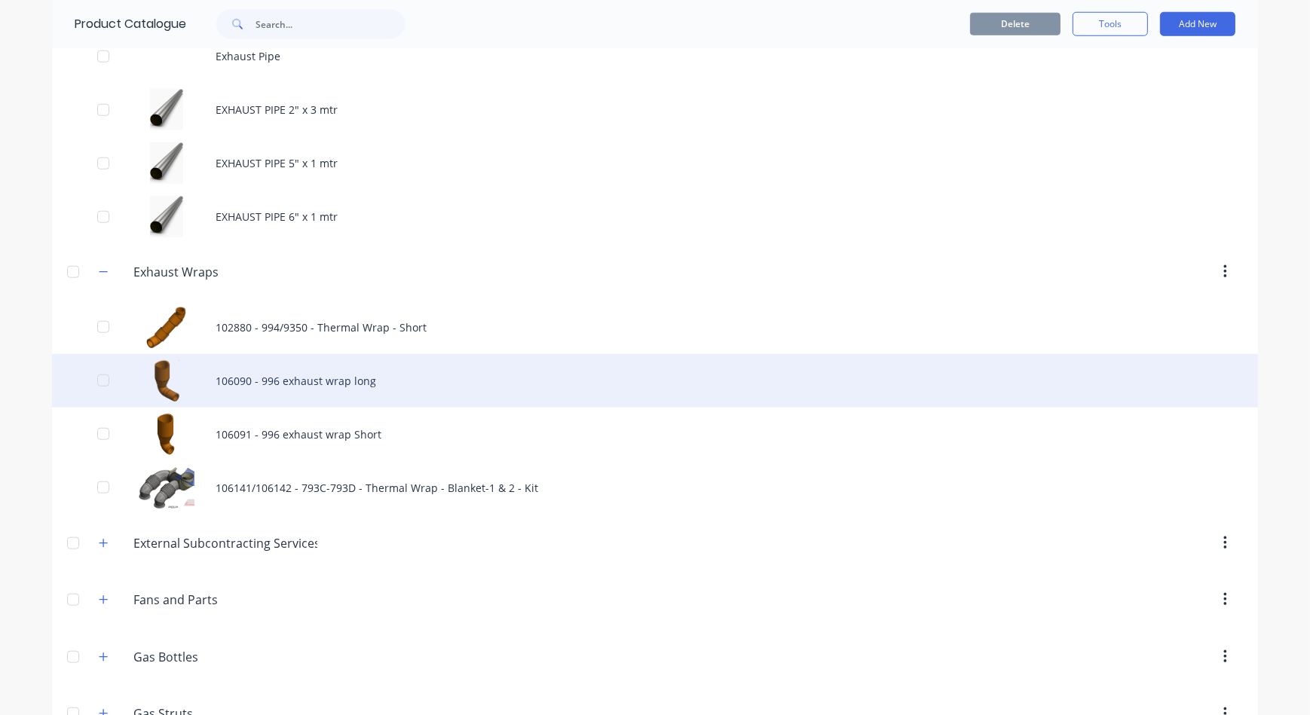
scroll to position [1919, 0]
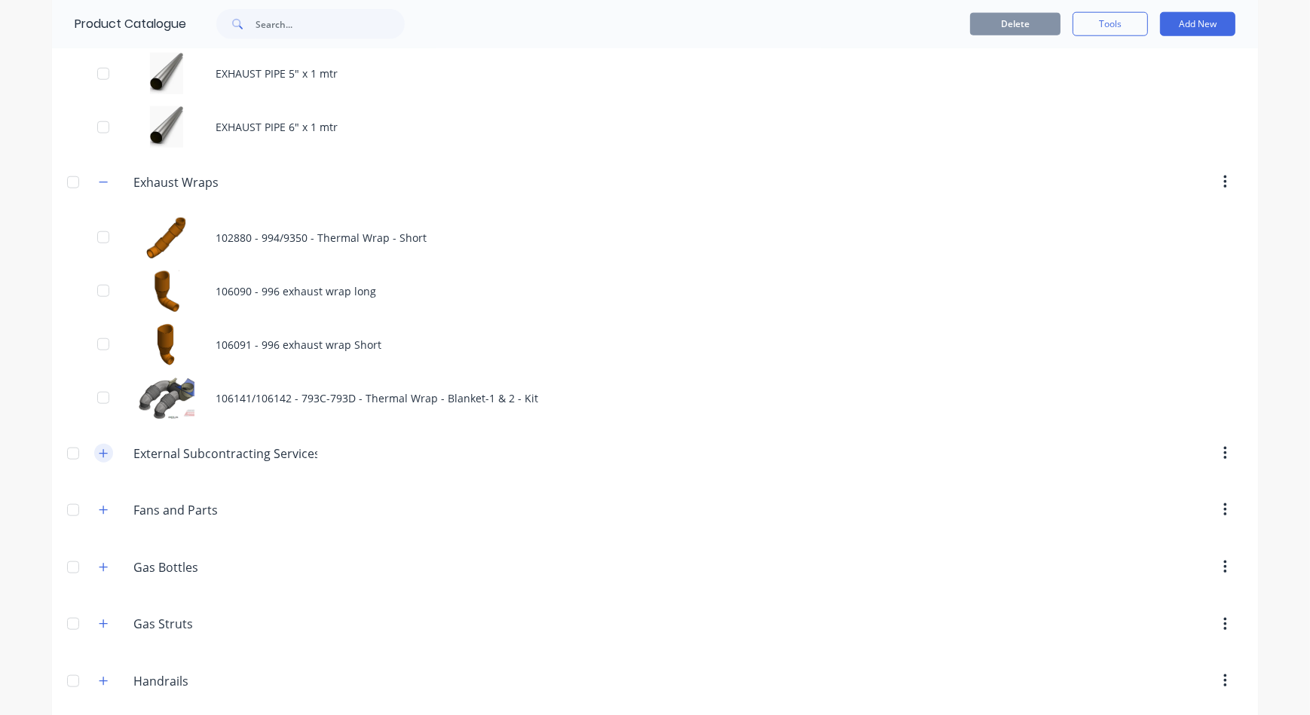
click at [99, 455] on icon "button" at bounding box center [103, 454] width 9 height 11
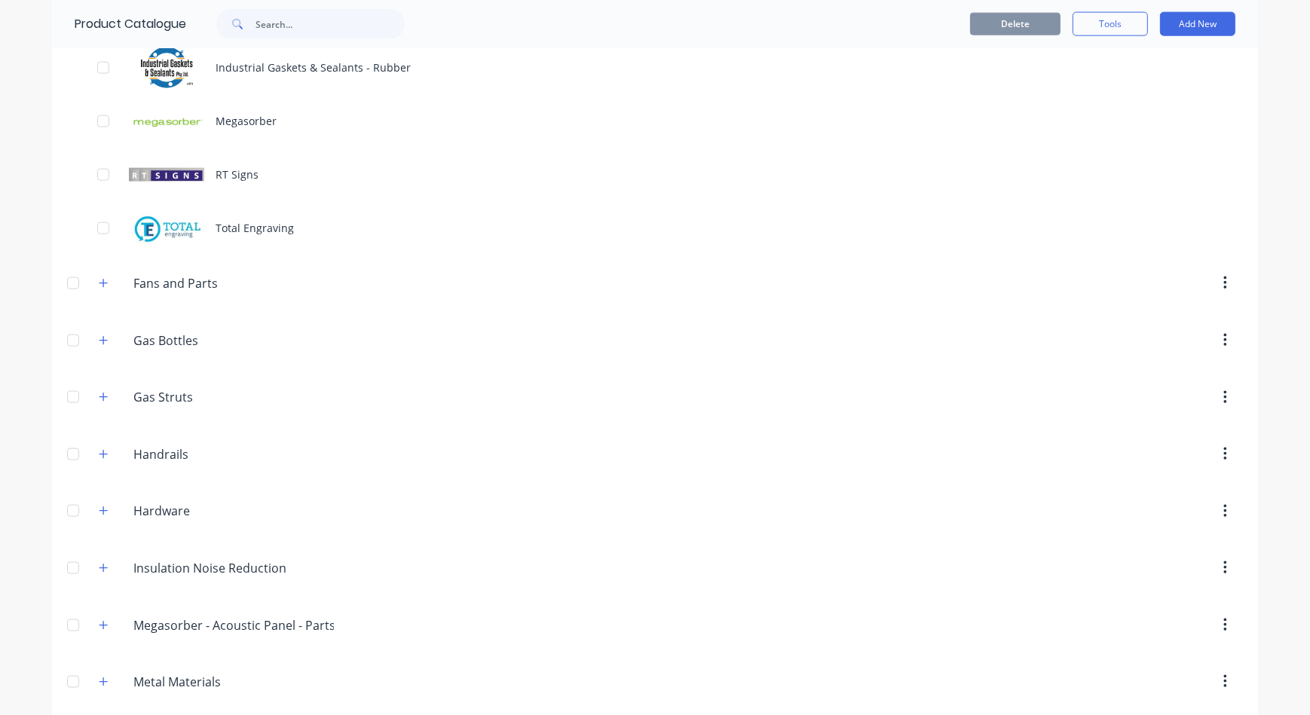
scroll to position [2535, 0]
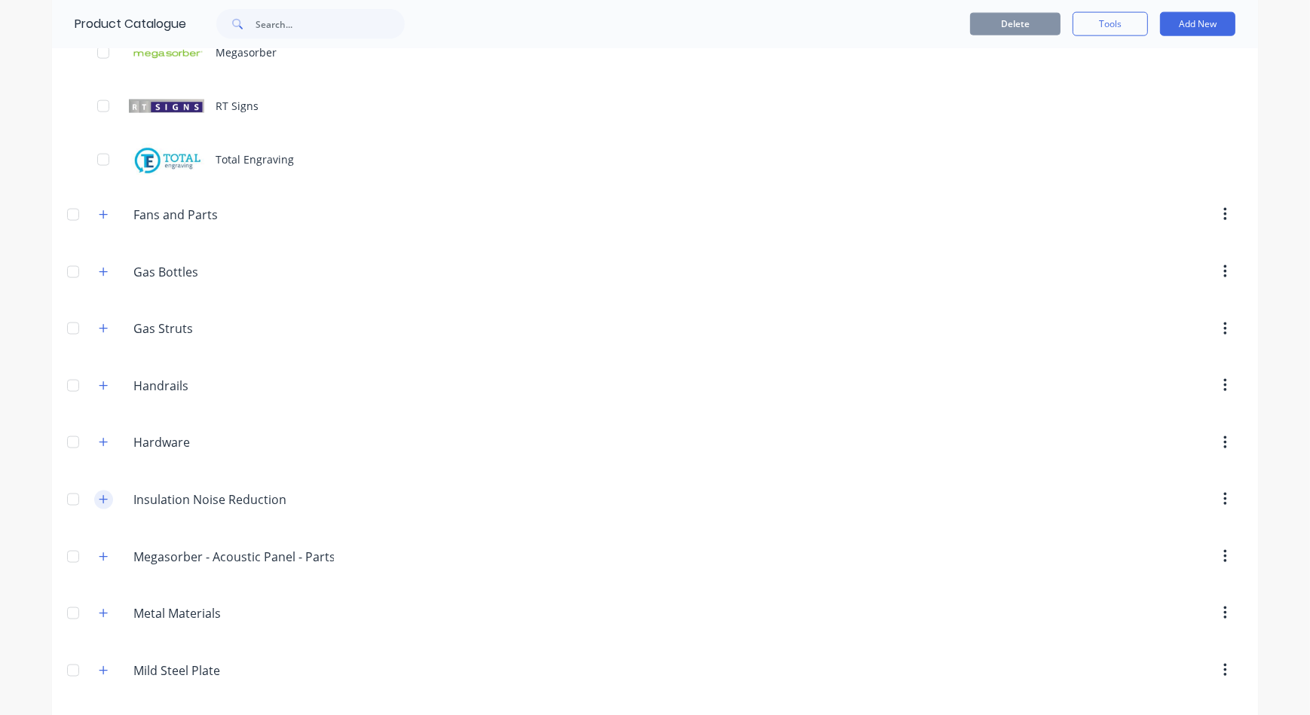
click at [106, 495] on button "button" at bounding box center [103, 500] width 19 height 19
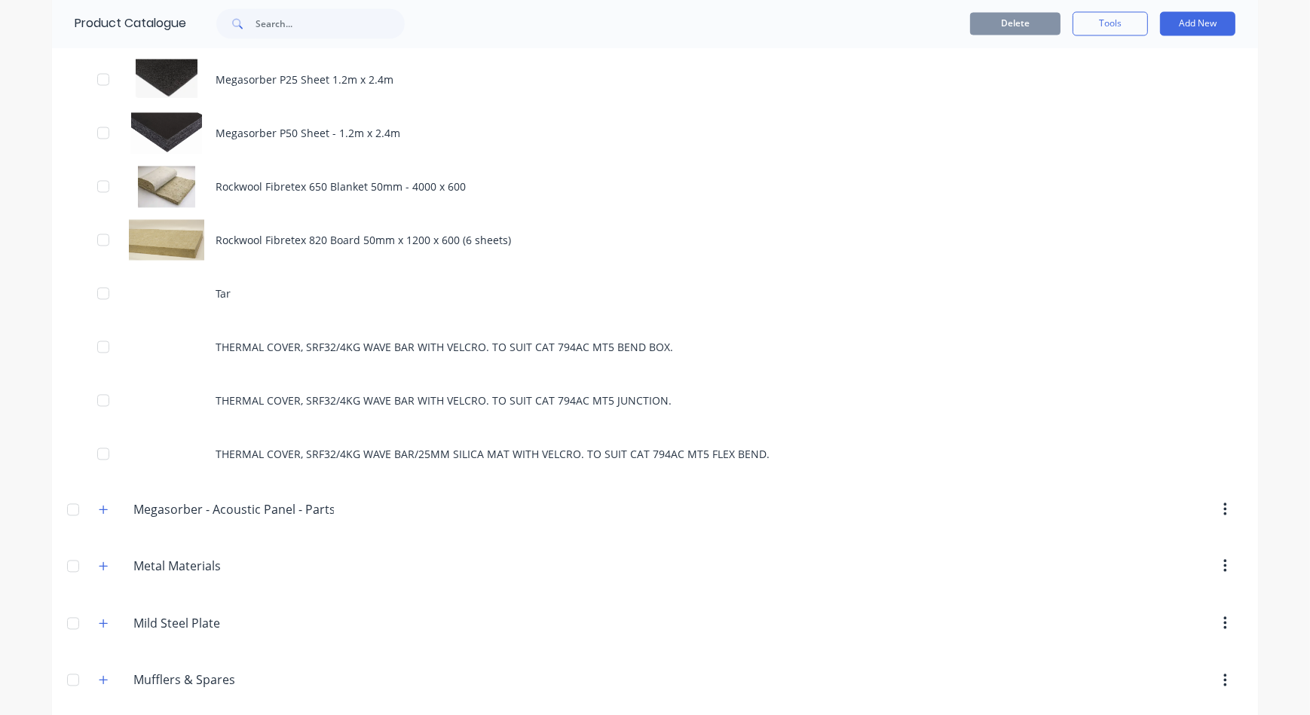
scroll to position [3701, 0]
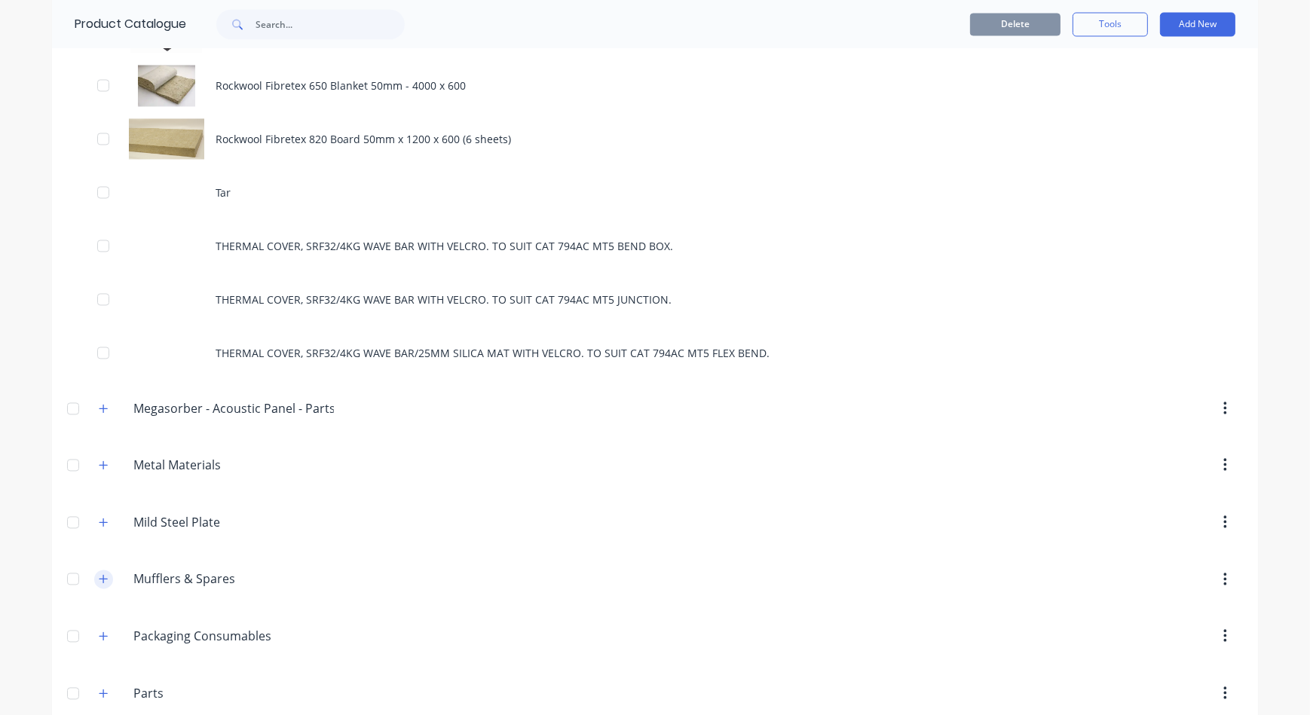
click at [99, 577] on icon "button" at bounding box center [103, 579] width 9 height 11
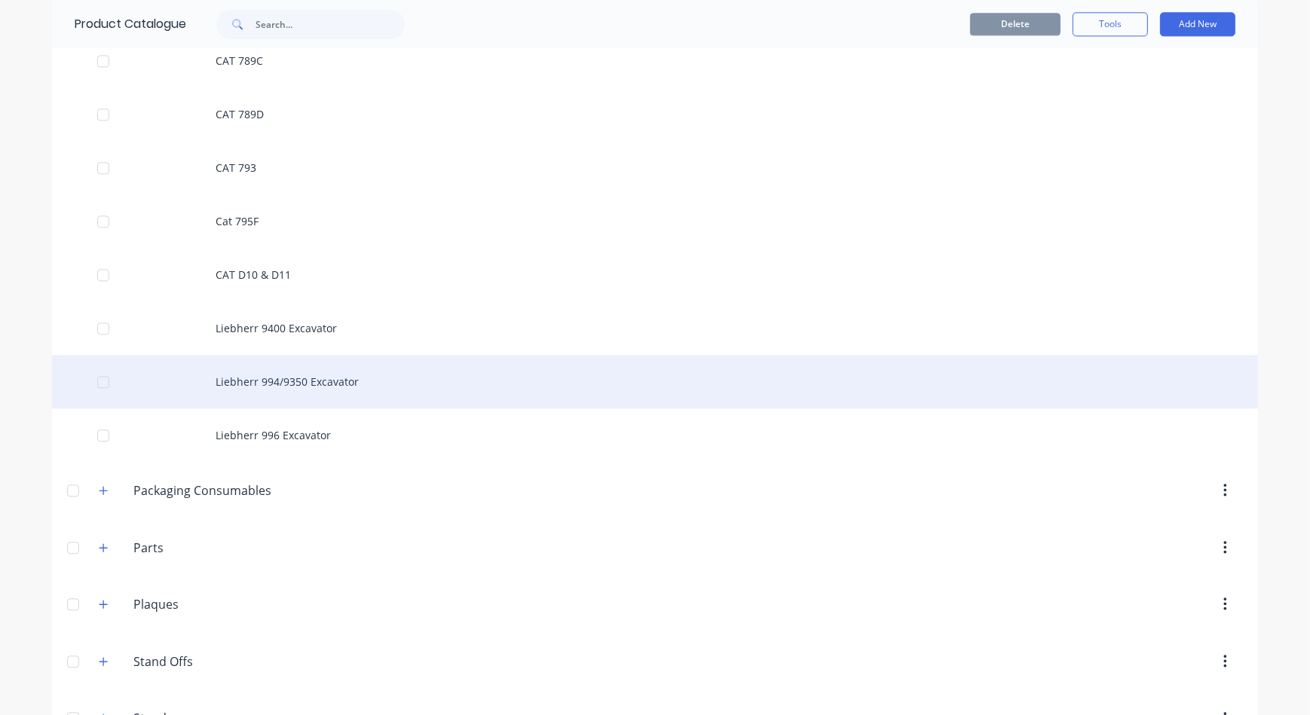
scroll to position [4728, 0]
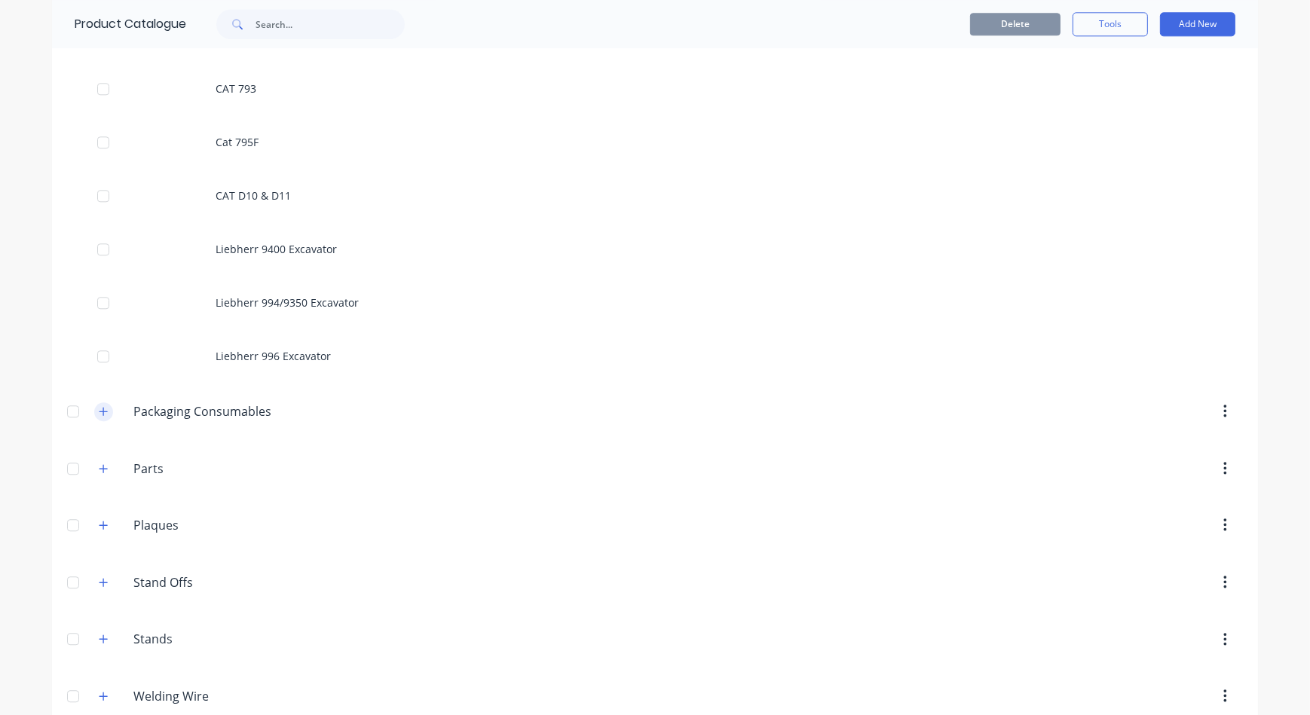
click at [99, 408] on icon "button" at bounding box center [103, 411] width 9 height 11
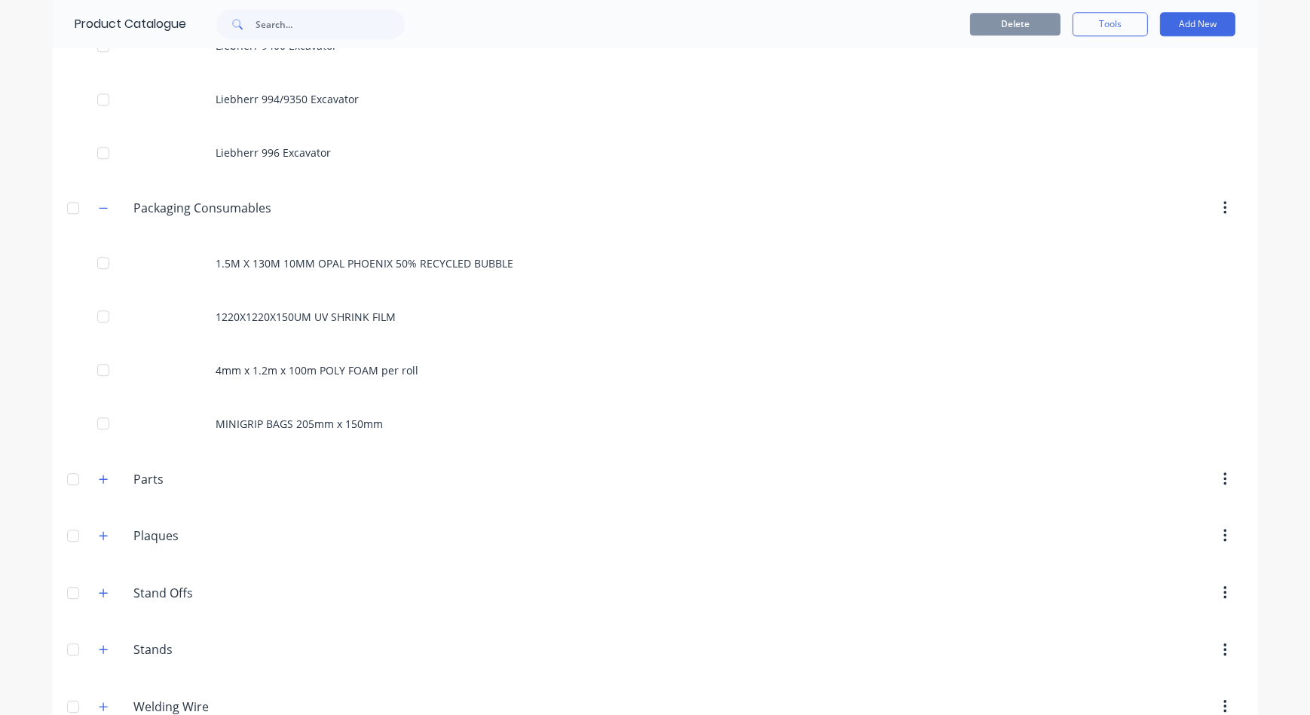
scroll to position [4934, 0]
click at [103, 475] on button "button" at bounding box center [103, 476] width 19 height 19
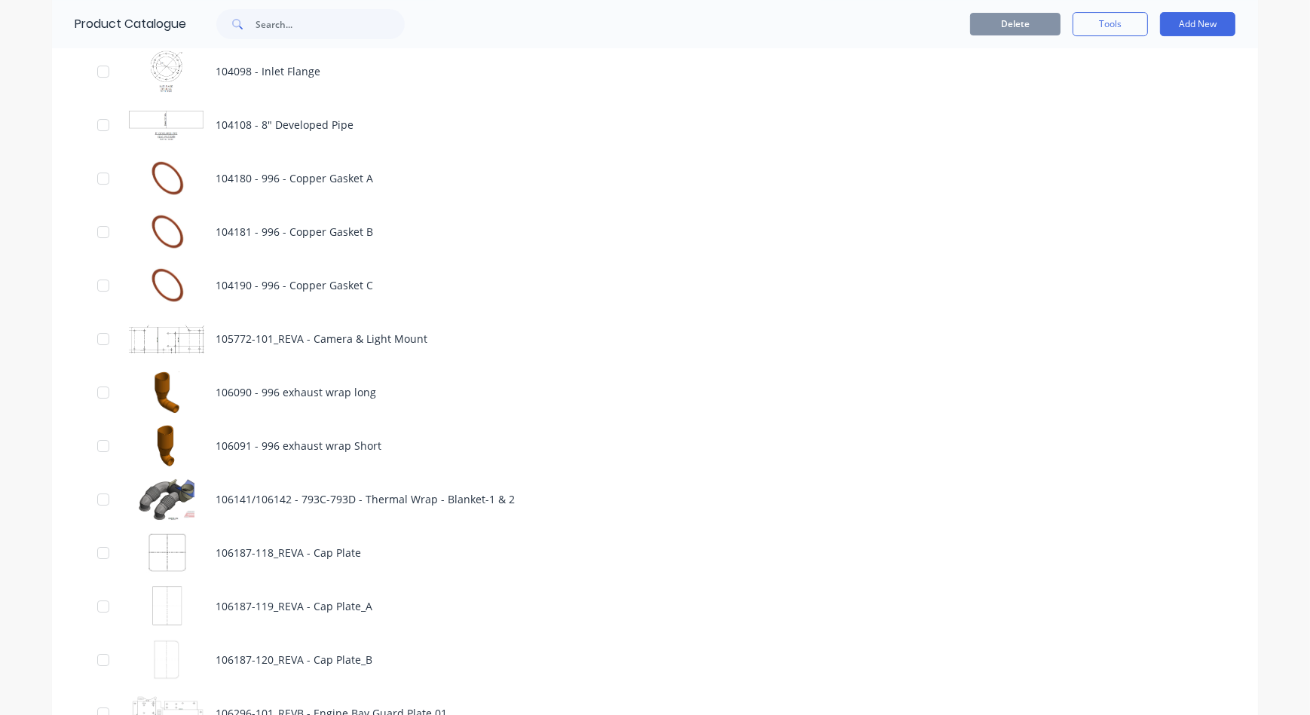
scroll to position [6579, 0]
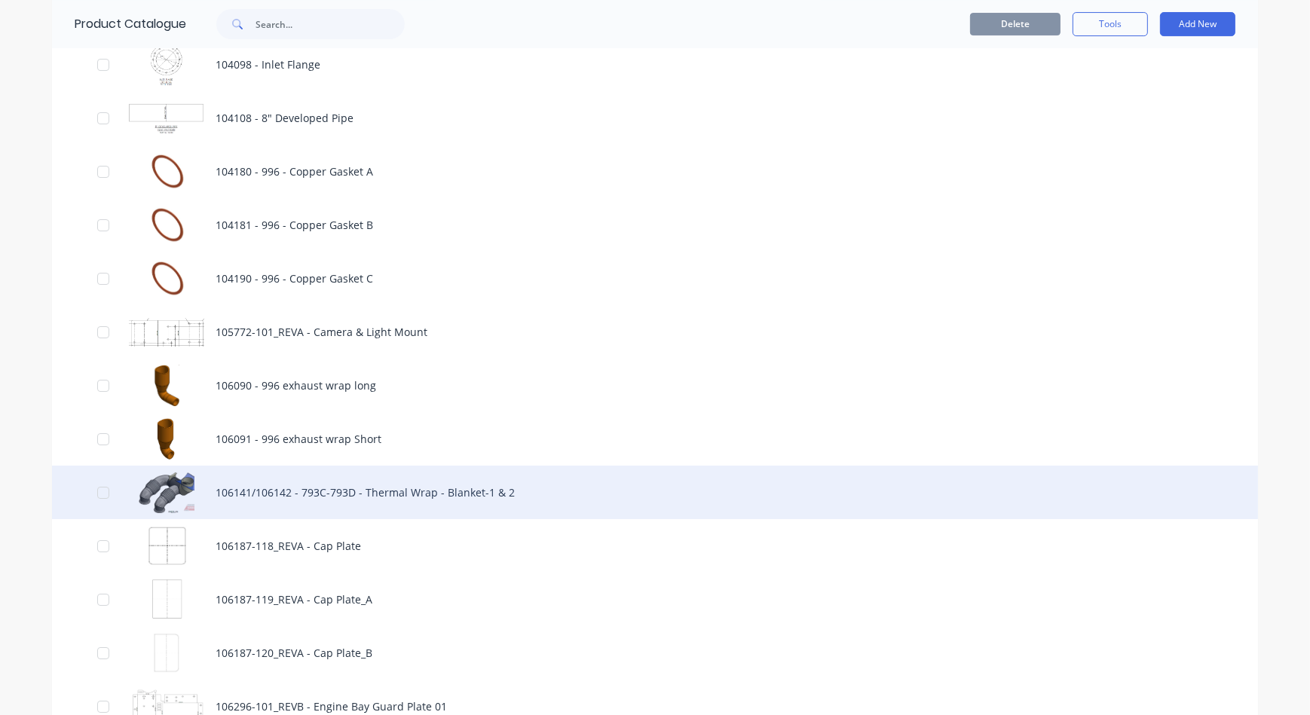
click at [284, 484] on div "106141/106142 - 793C-793D - Thermal Wrap - Blanket-1 & 2" at bounding box center [655, 493] width 1206 height 54
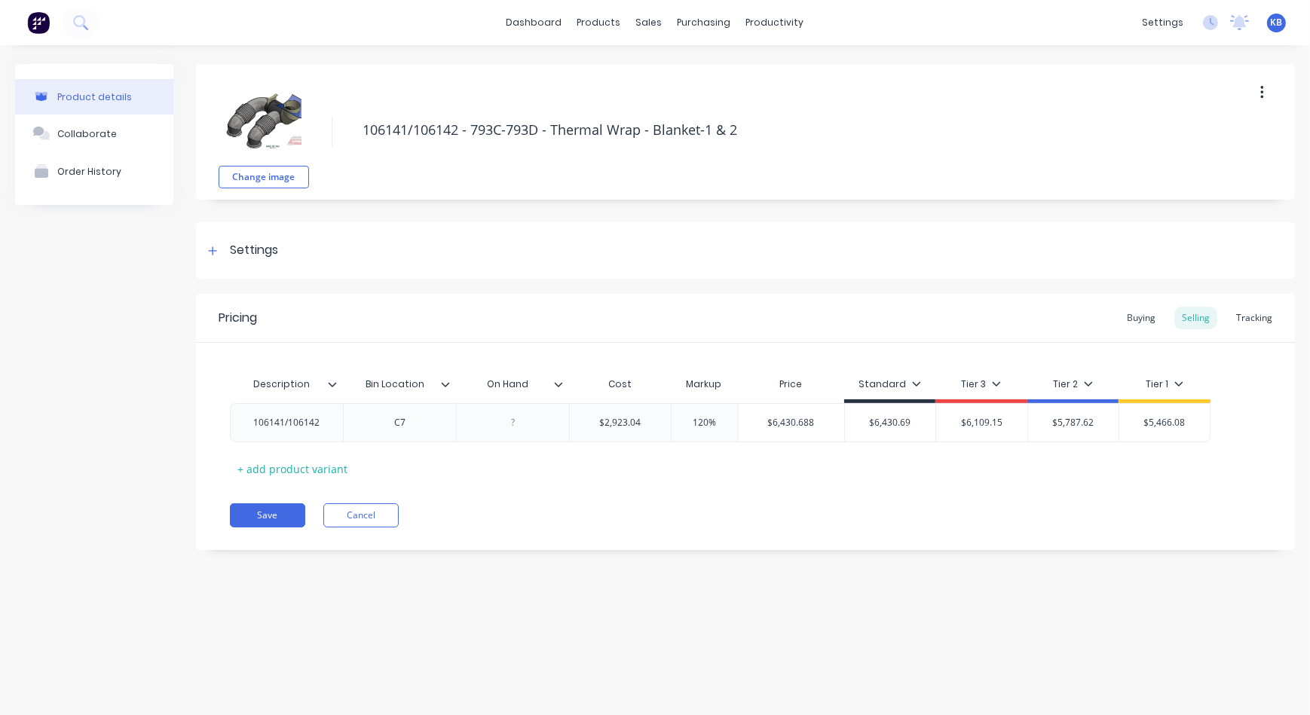
click at [1242, 302] on div "Pricing Buying Selling Tracking" at bounding box center [745, 318] width 1099 height 49
click at [1239, 323] on div "Tracking" at bounding box center [1254, 318] width 51 height 23
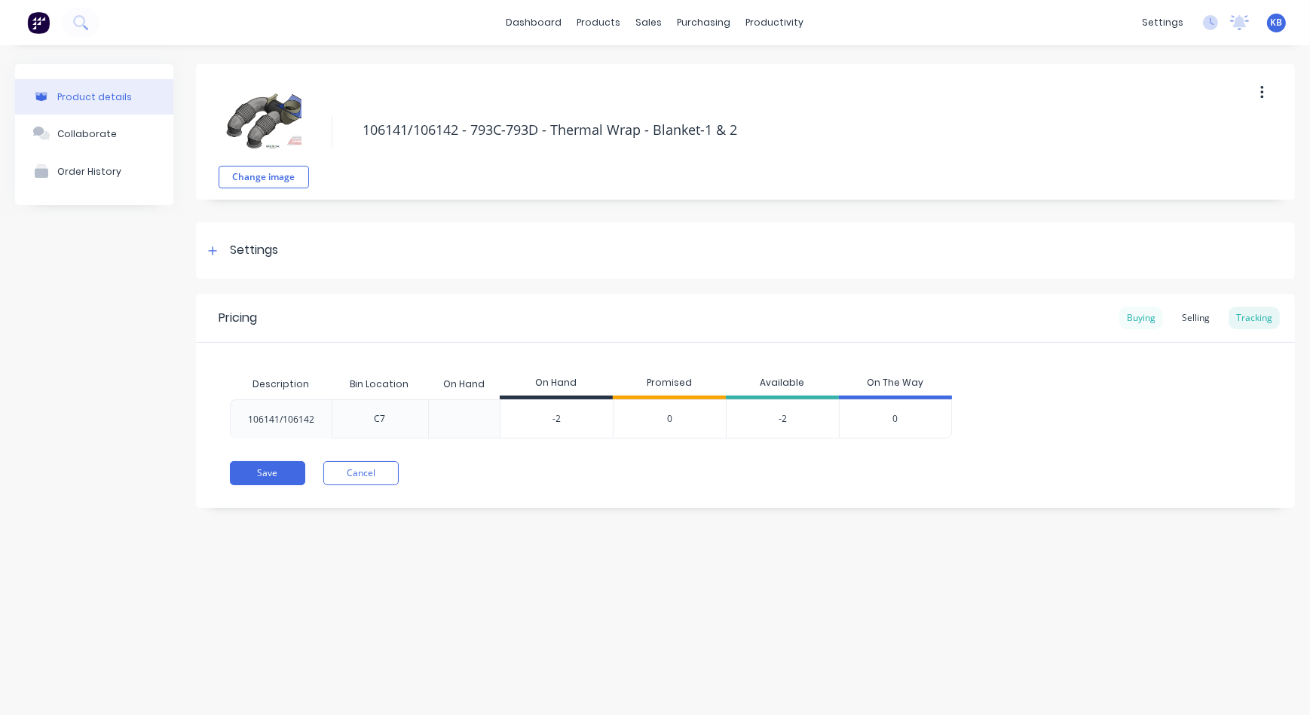
click at [1142, 317] on div "Buying" at bounding box center [1141, 318] width 44 height 23
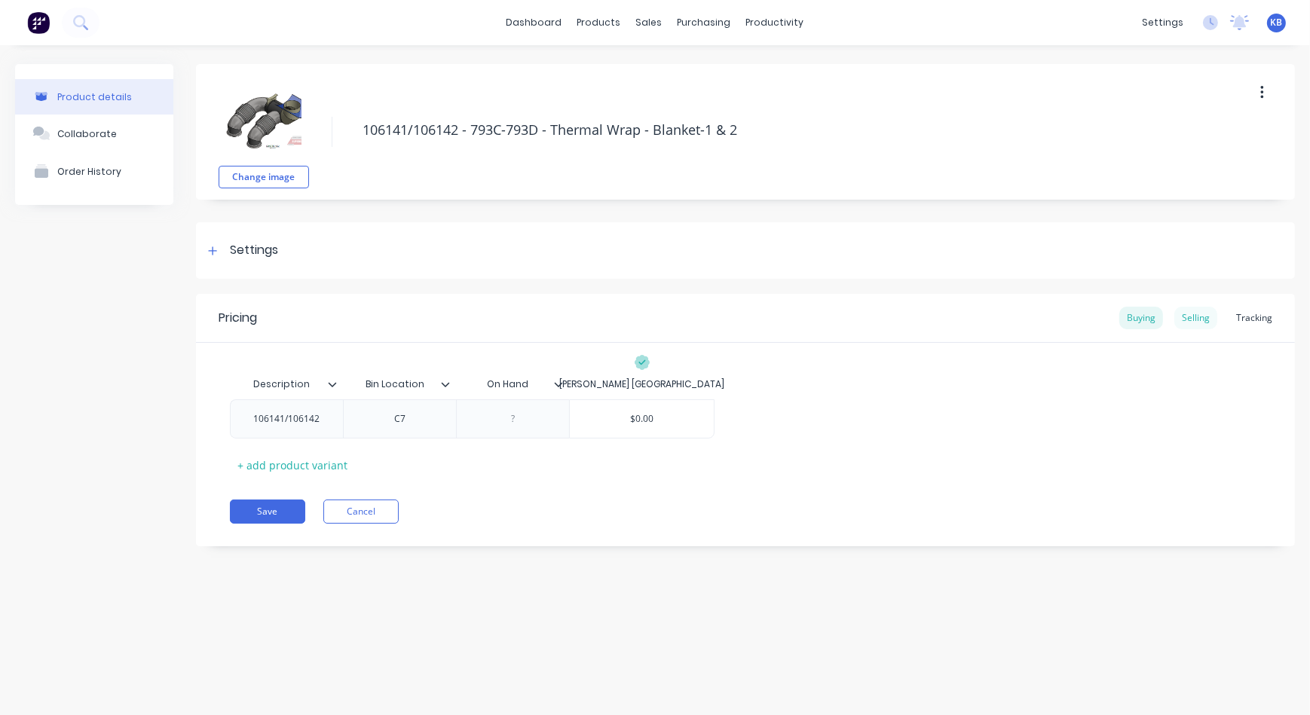
click at [1197, 311] on div "Selling" at bounding box center [1195, 318] width 43 height 23
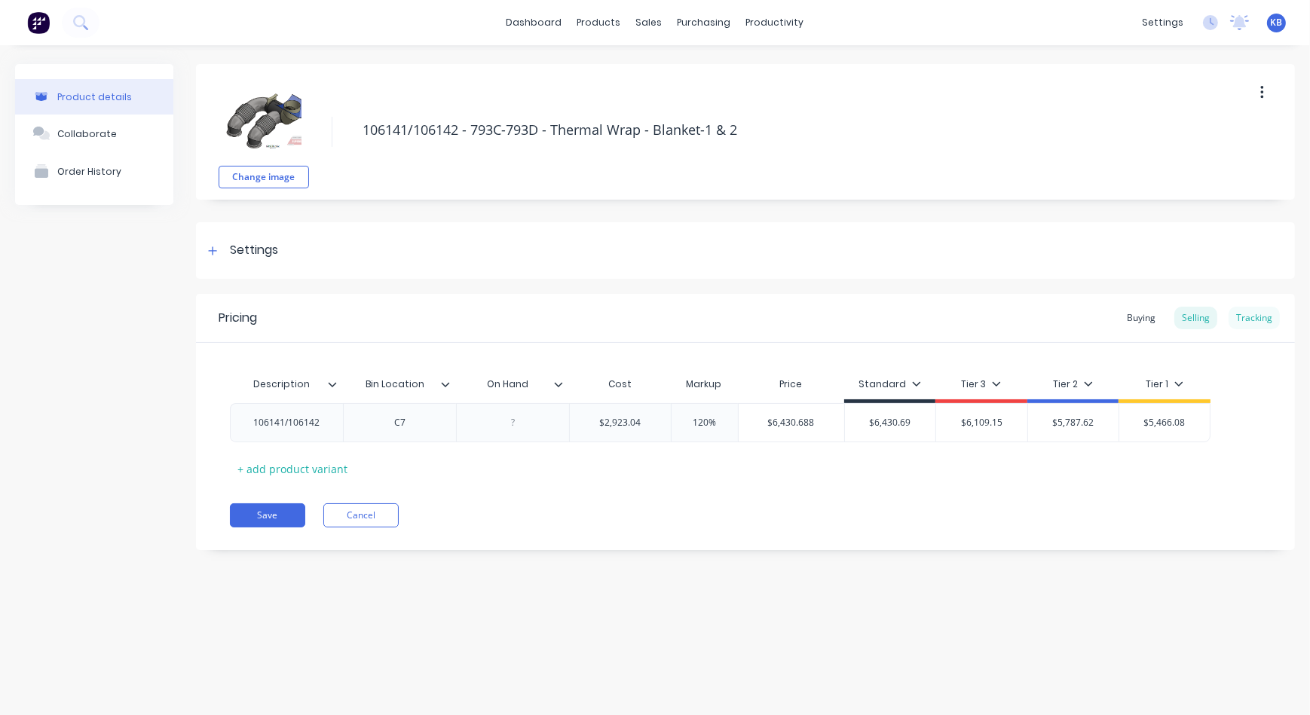
click at [1254, 320] on div "Tracking" at bounding box center [1254, 318] width 51 height 23
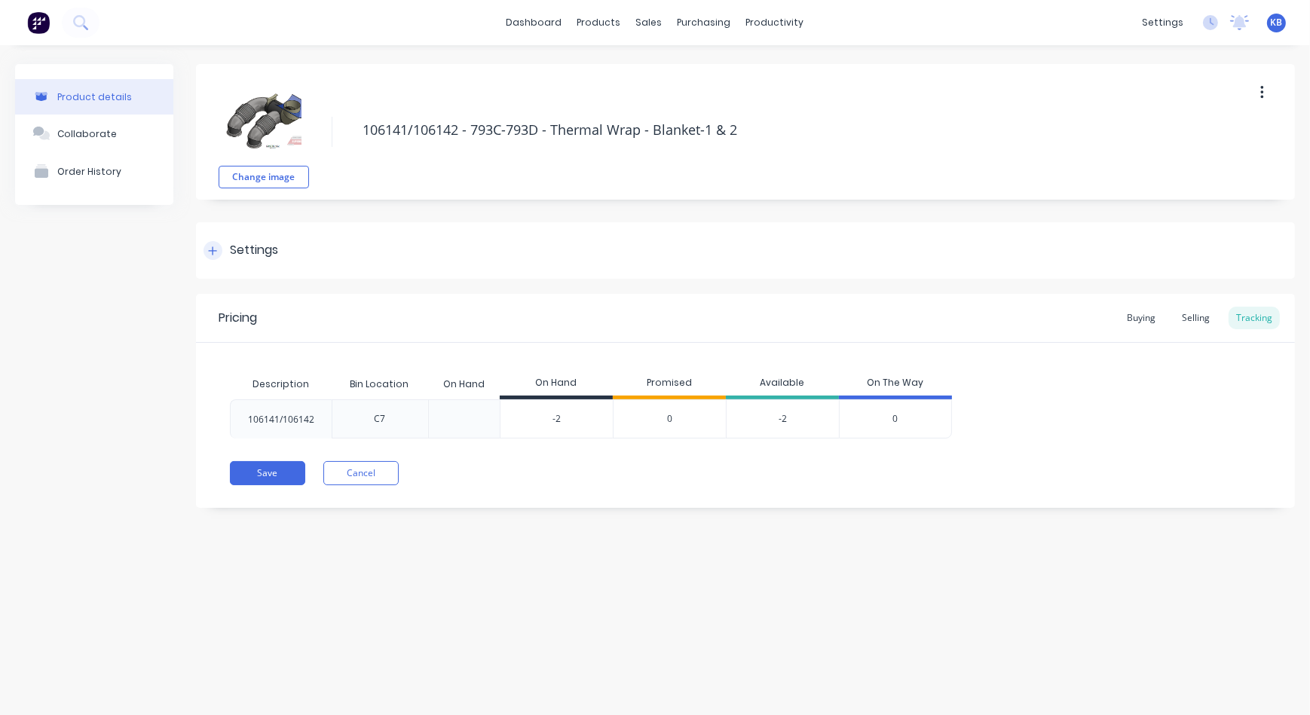
click at [208, 250] on icon at bounding box center [212, 251] width 9 height 11
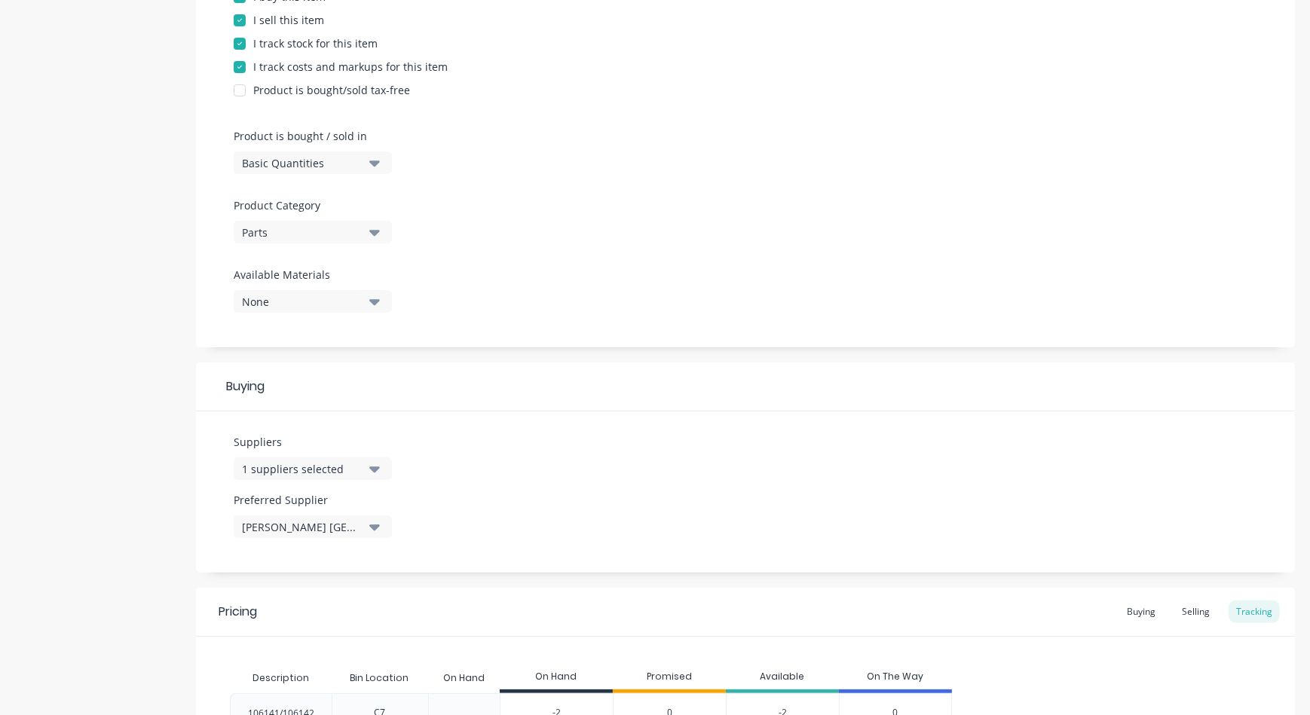
scroll to position [473, 0]
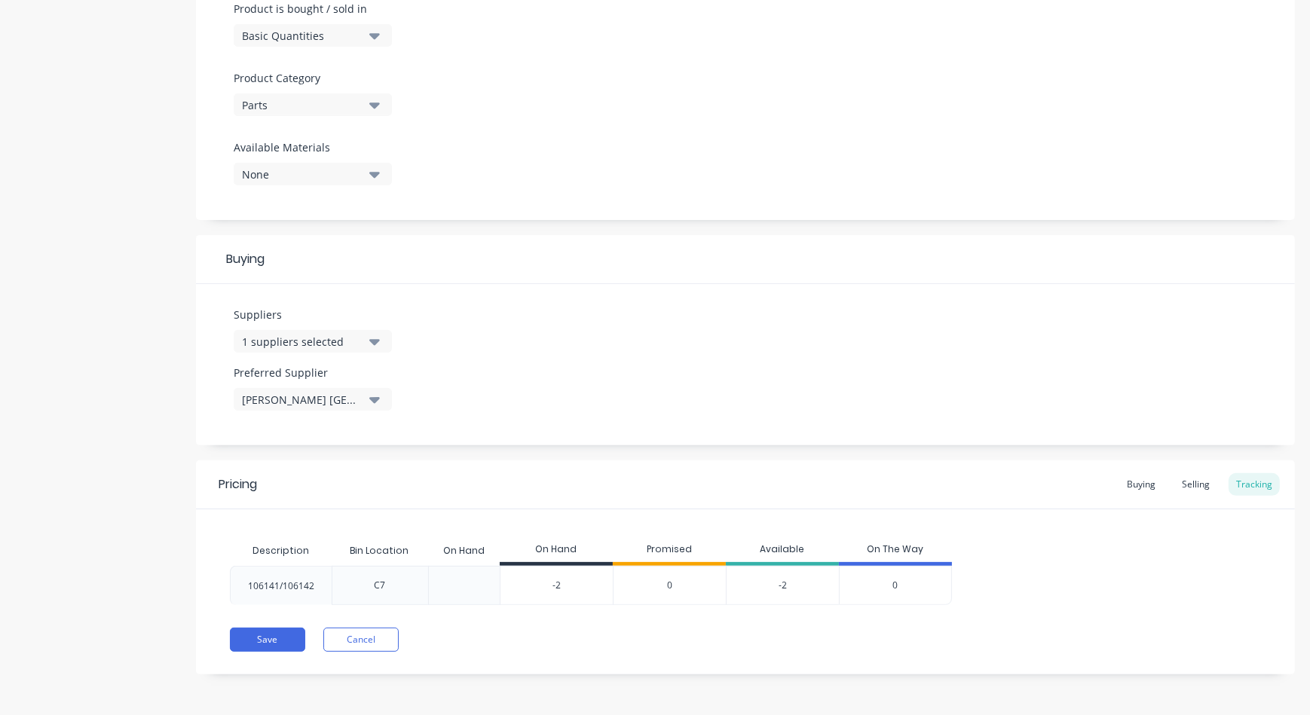
type input "-2"
click at [525, 583] on input "-2" at bounding box center [557, 586] width 112 height 14
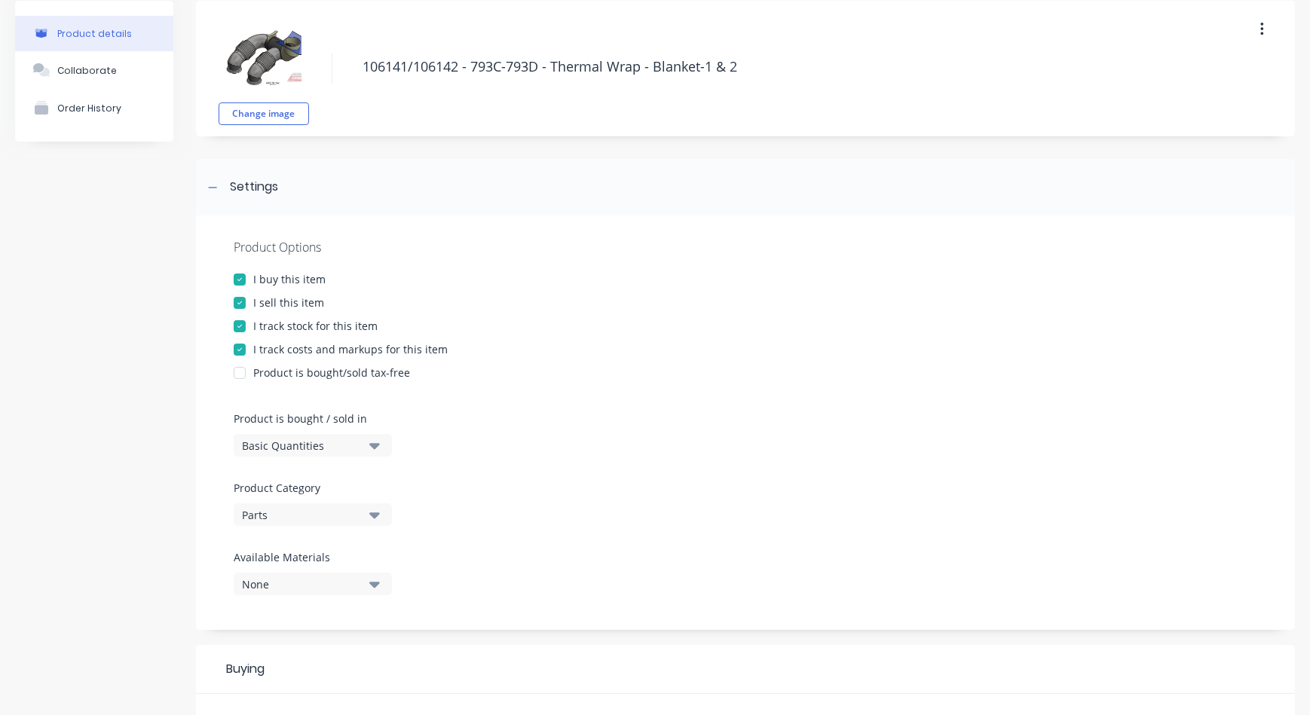
scroll to position [0, 0]
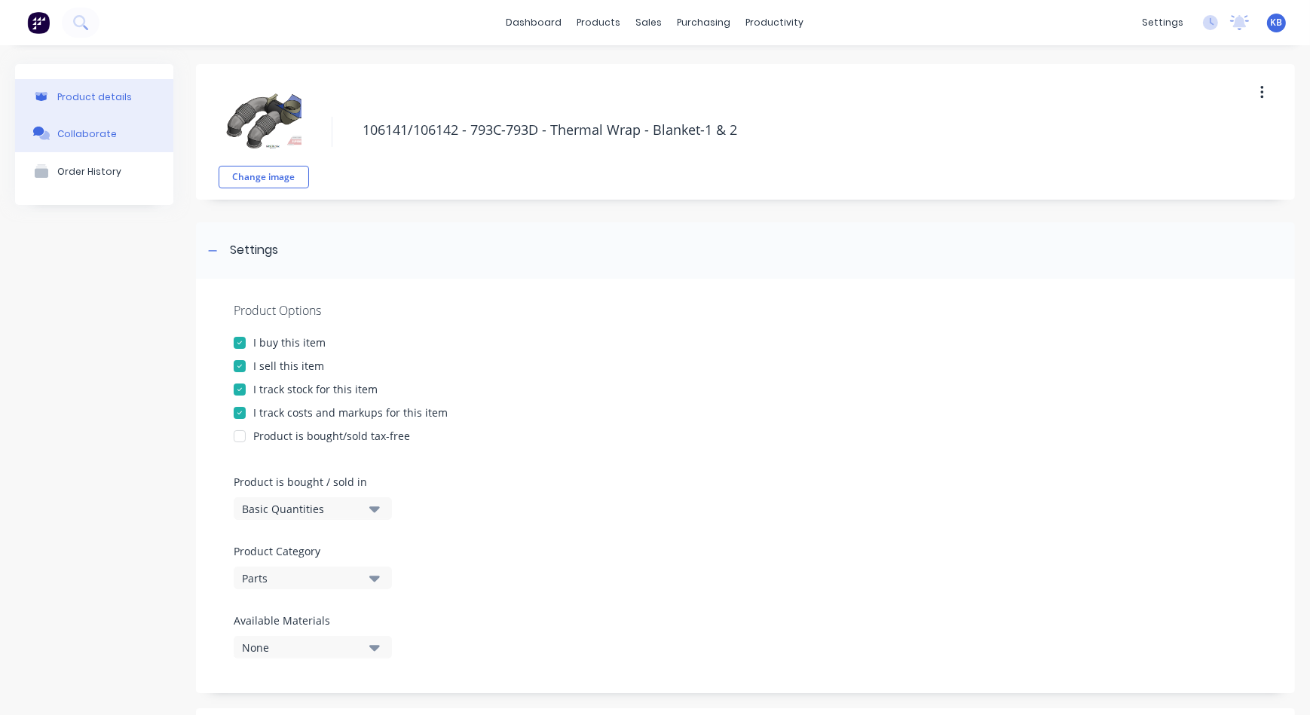
click at [98, 130] on div "Collaborate" at bounding box center [87, 133] width 60 height 11
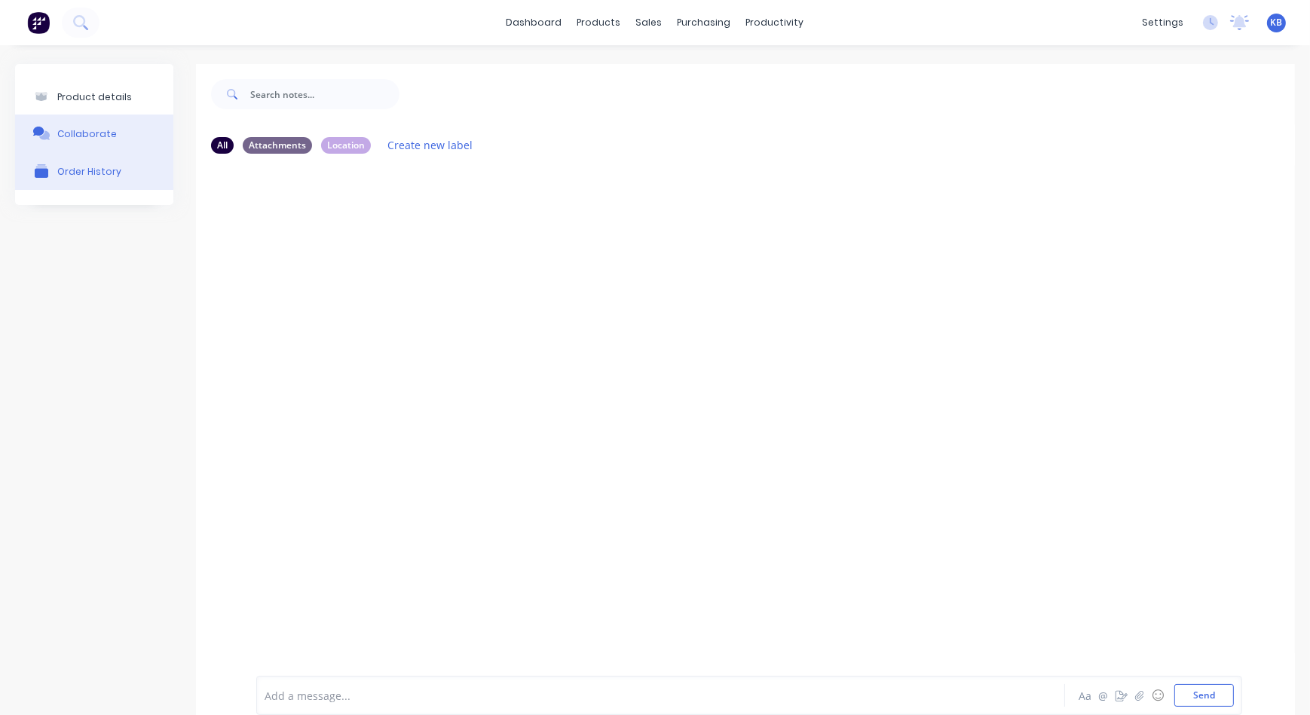
click at [96, 168] on div "Order History" at bounding box center [89, 171] width 64 height 11
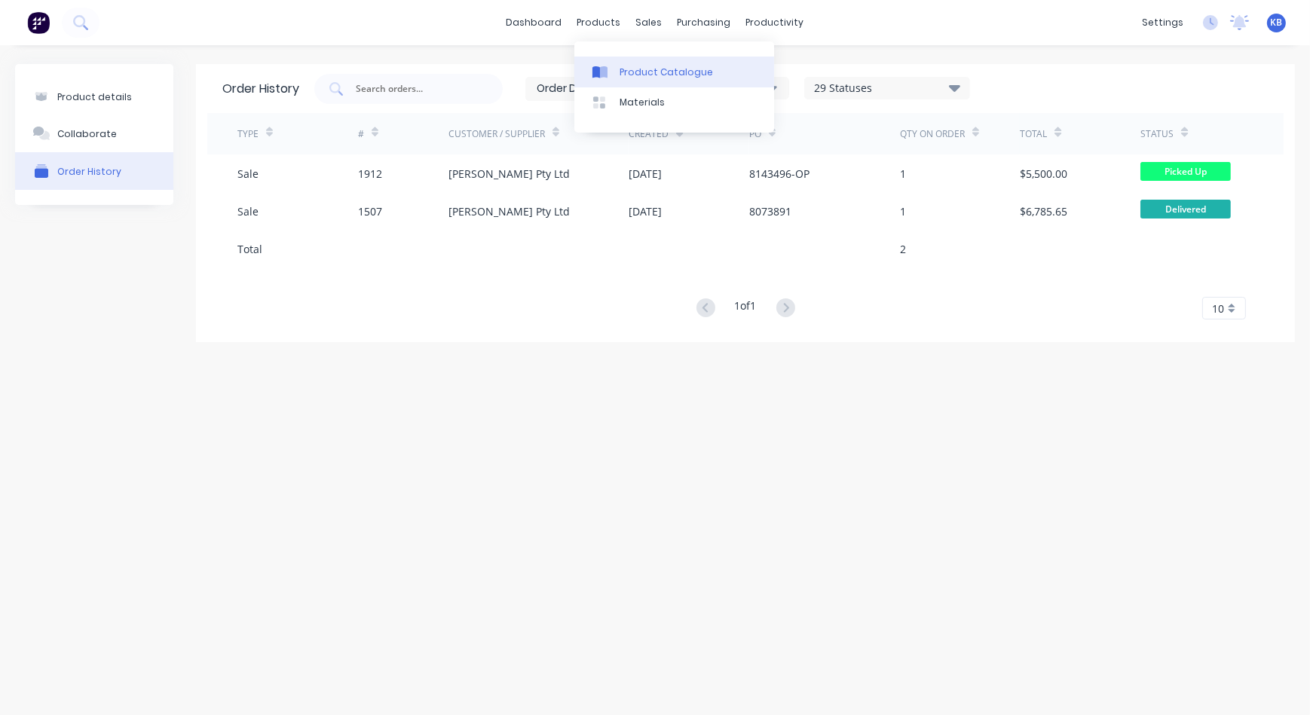
click at [640, 68] on div "Product Catalogue" at bounding box center [666, 73] width 93 height 14
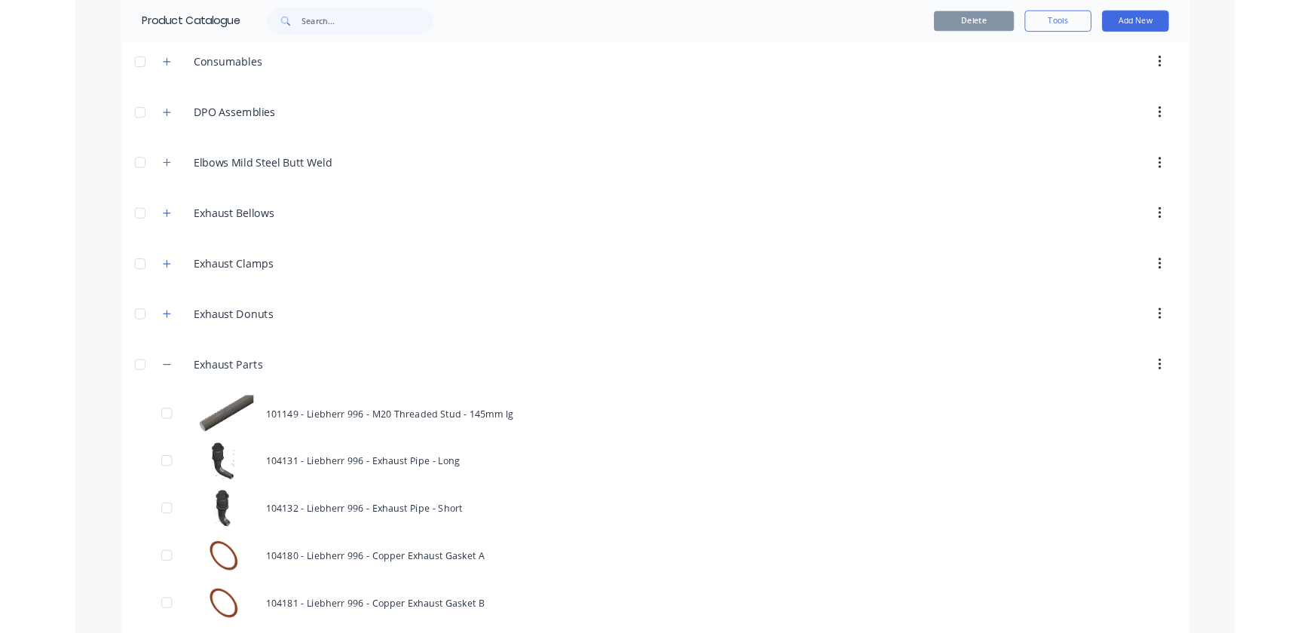
scroll to position [243, 0]
